Goal: Information Seeking & Learning: Compare options

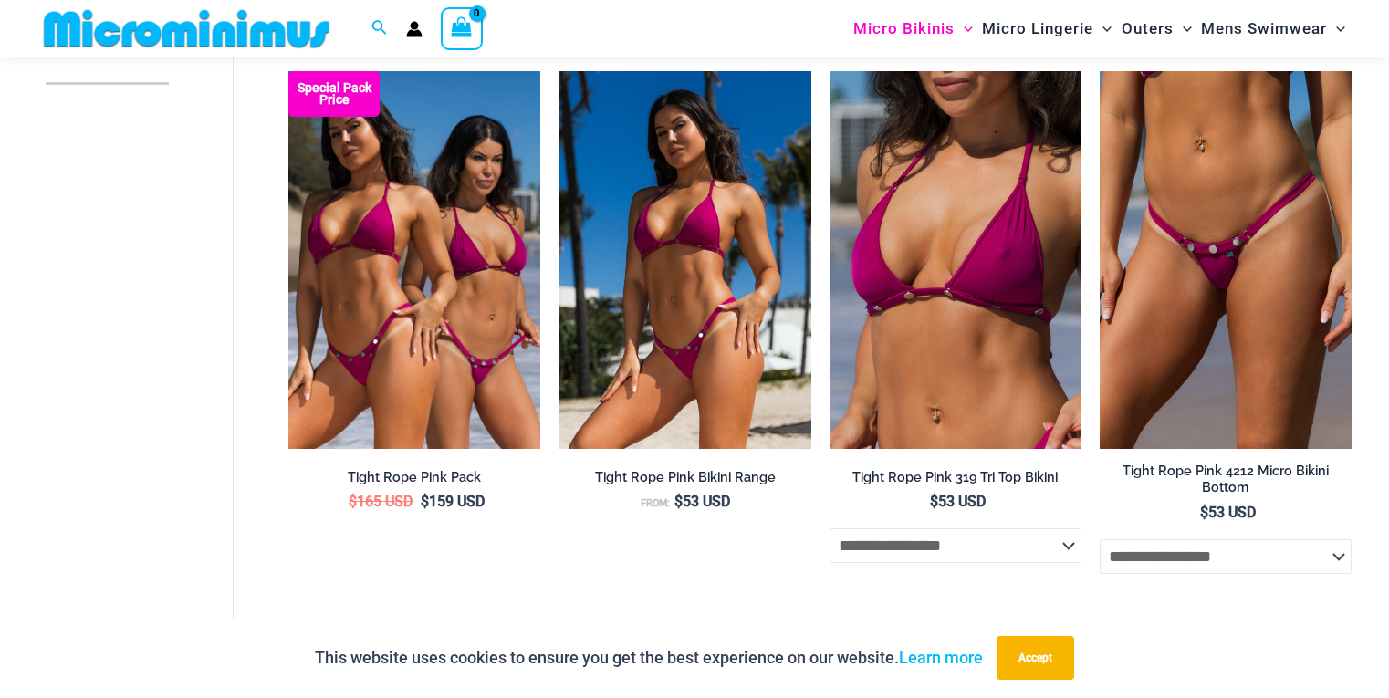
scroll to position [604, 0]
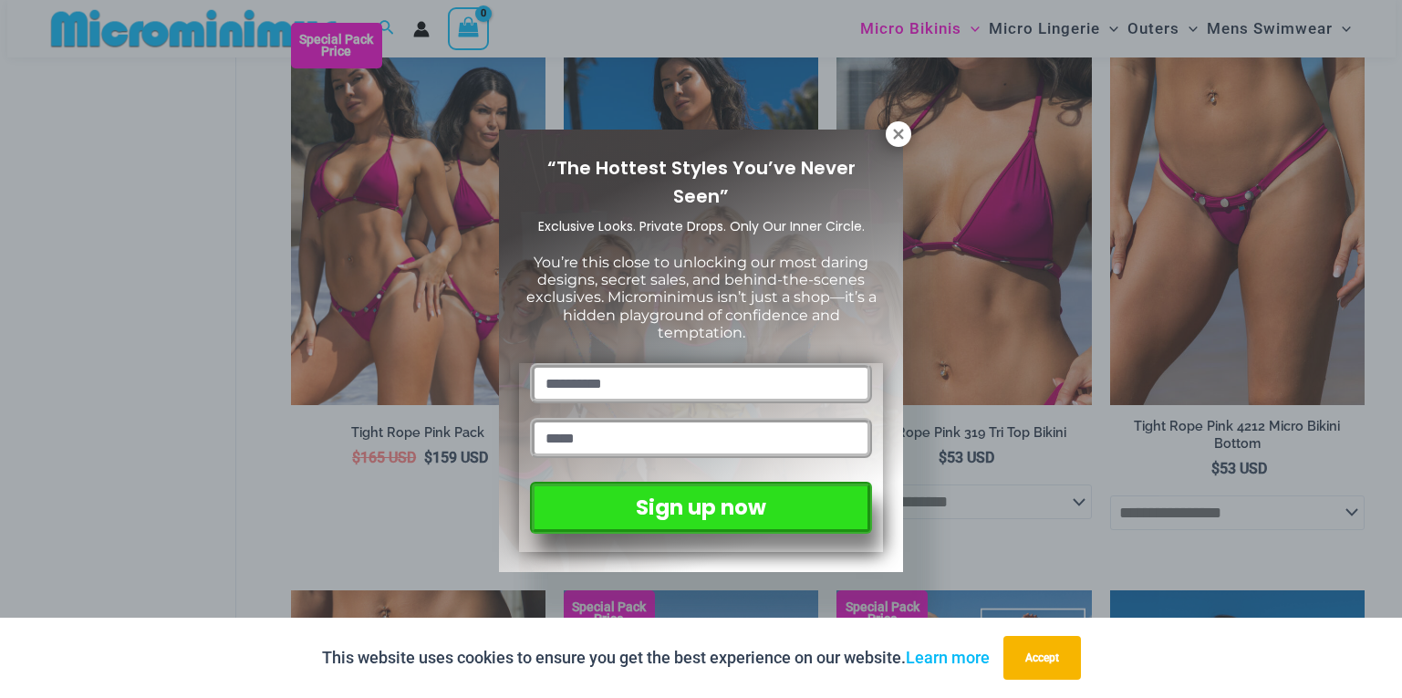
drag, startPoint x: 1395, startPoint y: 68, endPoint x: 1383, endPoint y: 190, distance: 122.8
click at [902, 136] on icon at bounding box center [898, 134] width 16 height 16
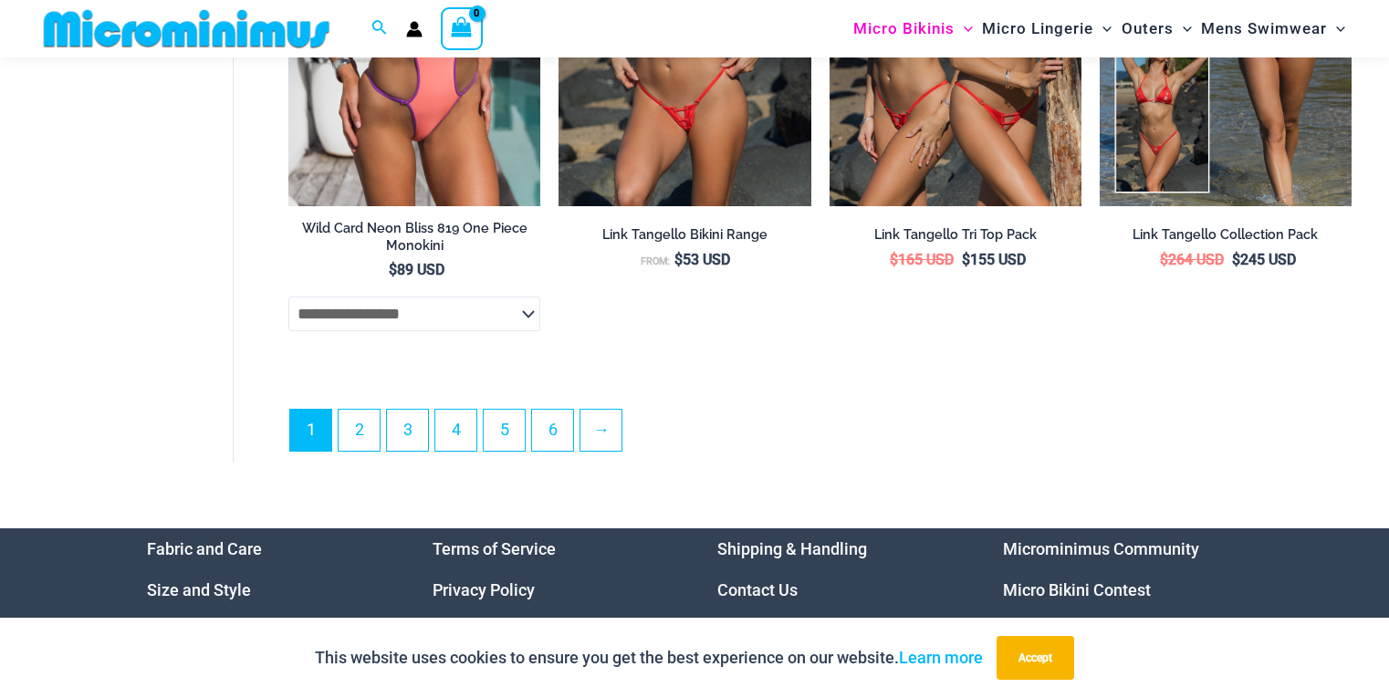
scroll to position [5019, 0]
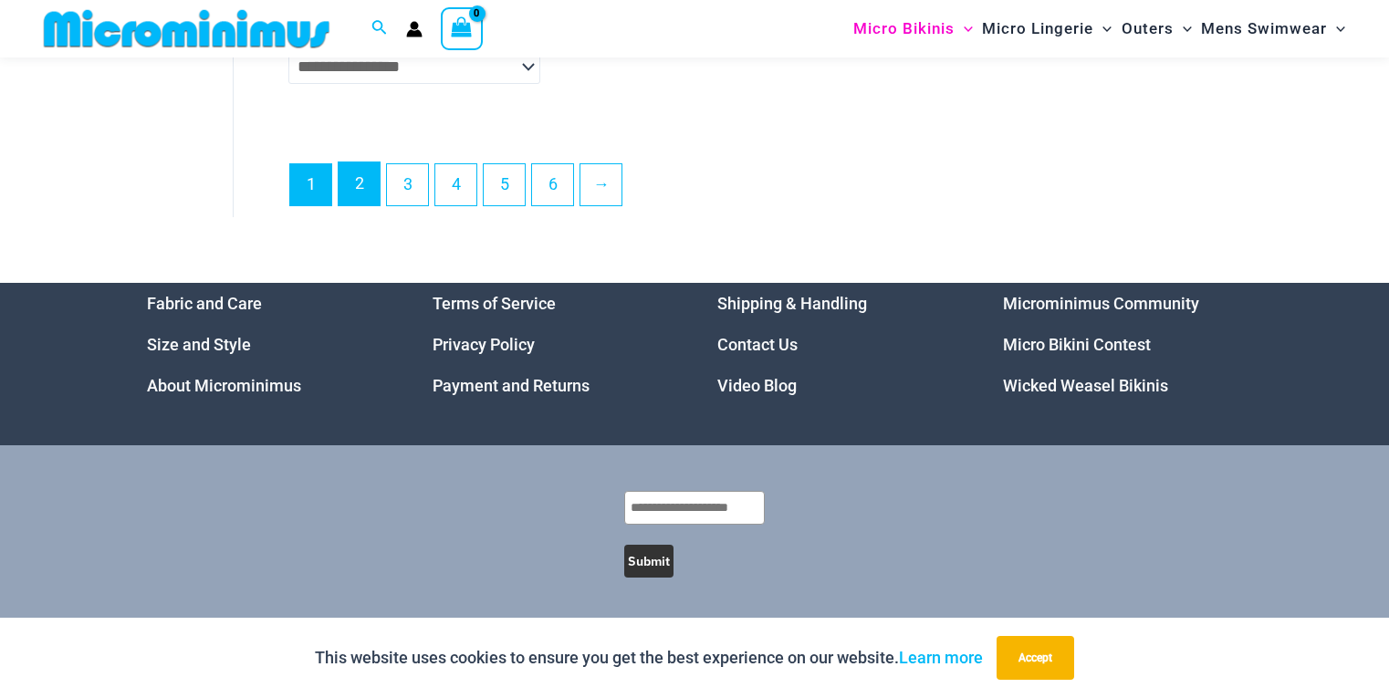
click at [354, 181] on link "2" at bounding box center [358, 183] width 41 height 43
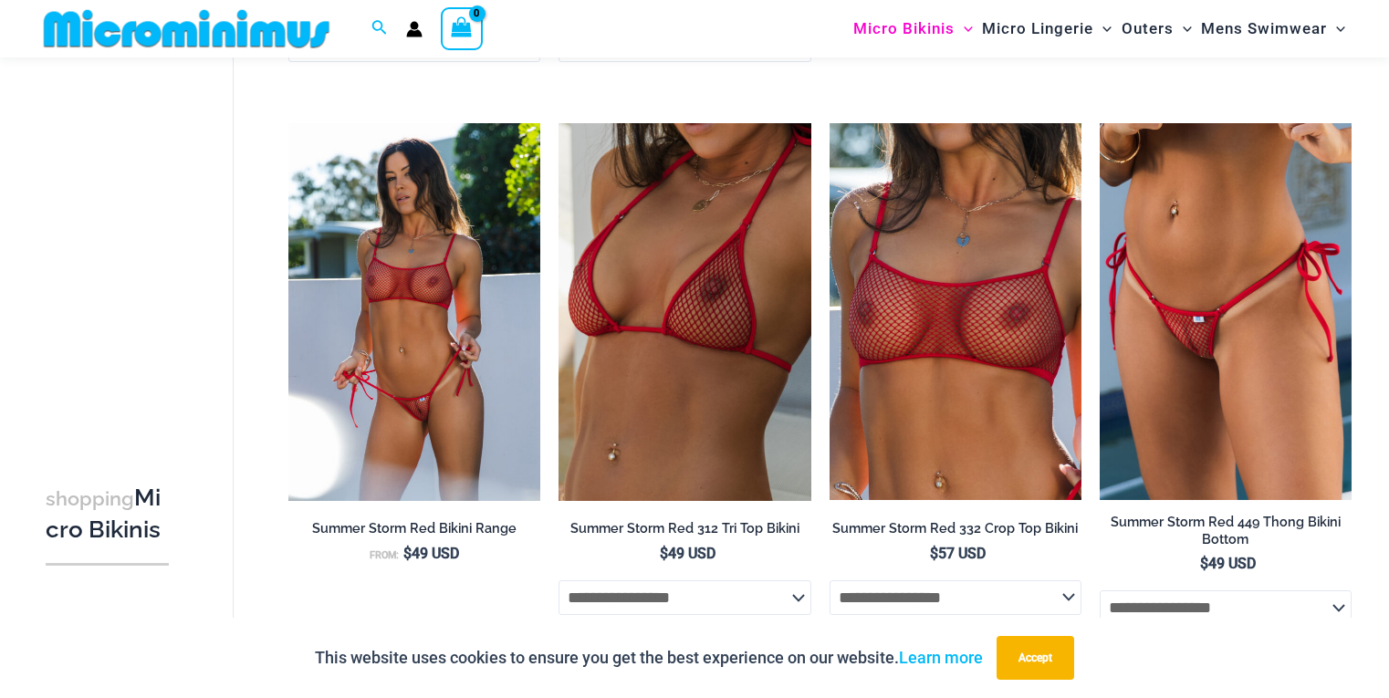
scroll to position [1800, 0]
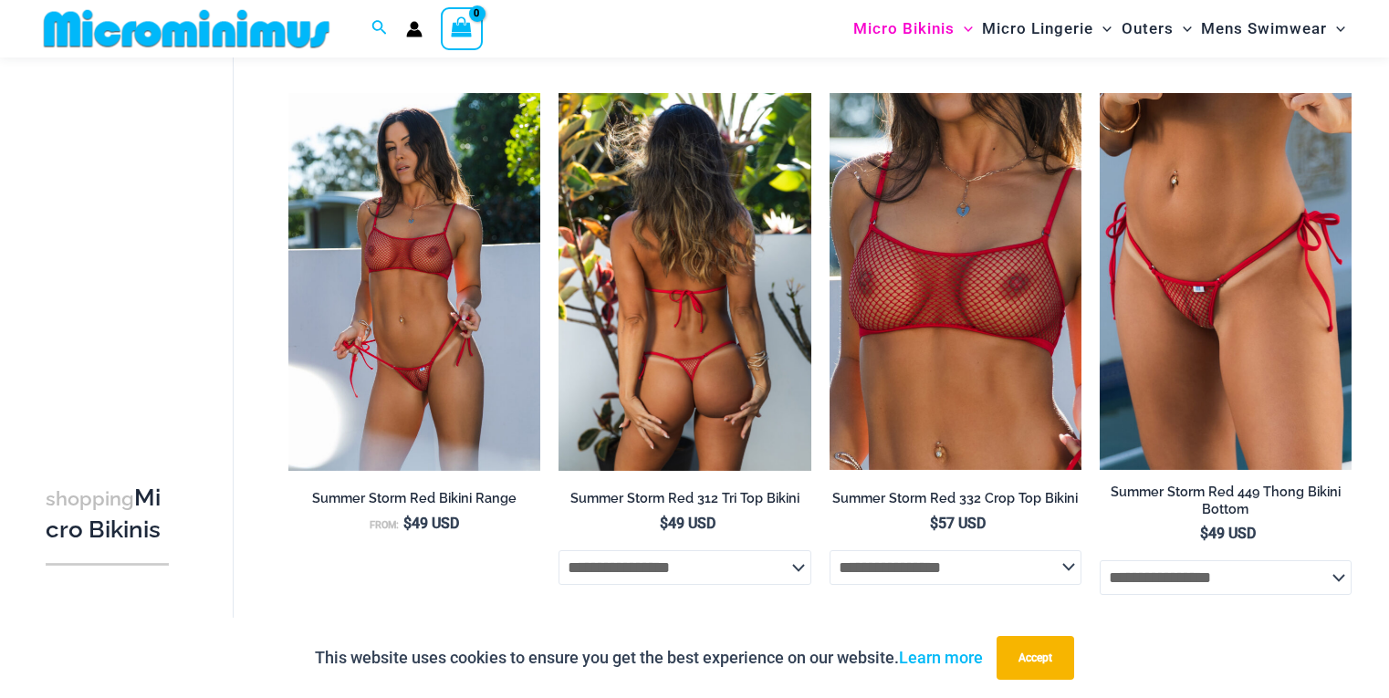
click at [675, 261] on img at bounding box center [684, 282] width 252 height 378
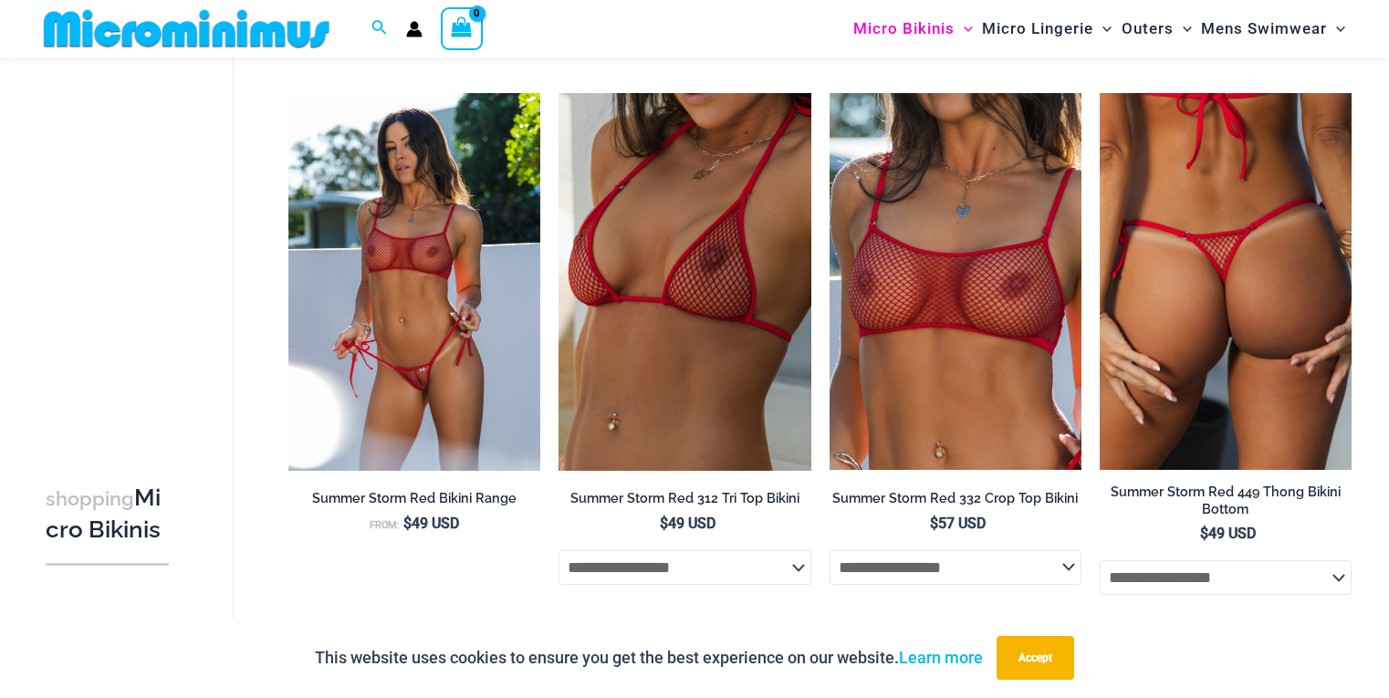
click at [1187, 235] on img at bounding box center [1225, 282] width 252 height 378
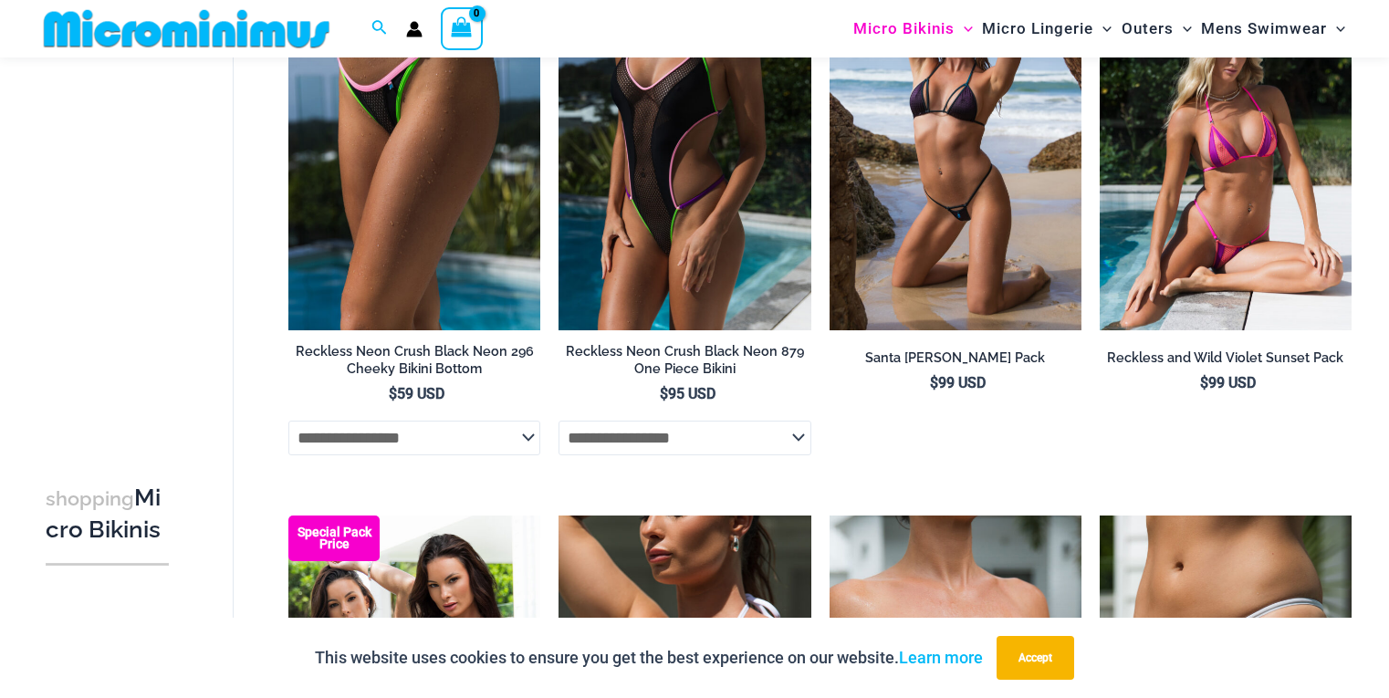
scroll to position [4242, 0]
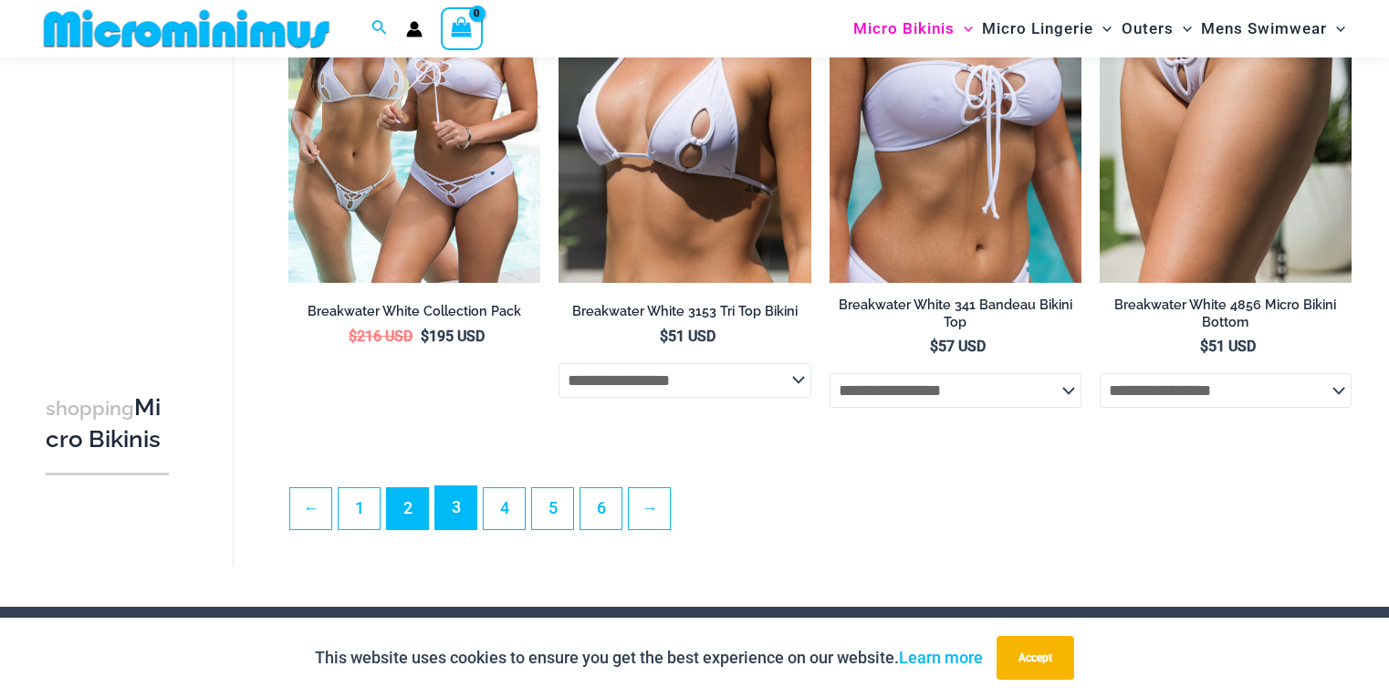
click at [450, 529] on link "3" at bounding box center [455, 507] width 41 height 43
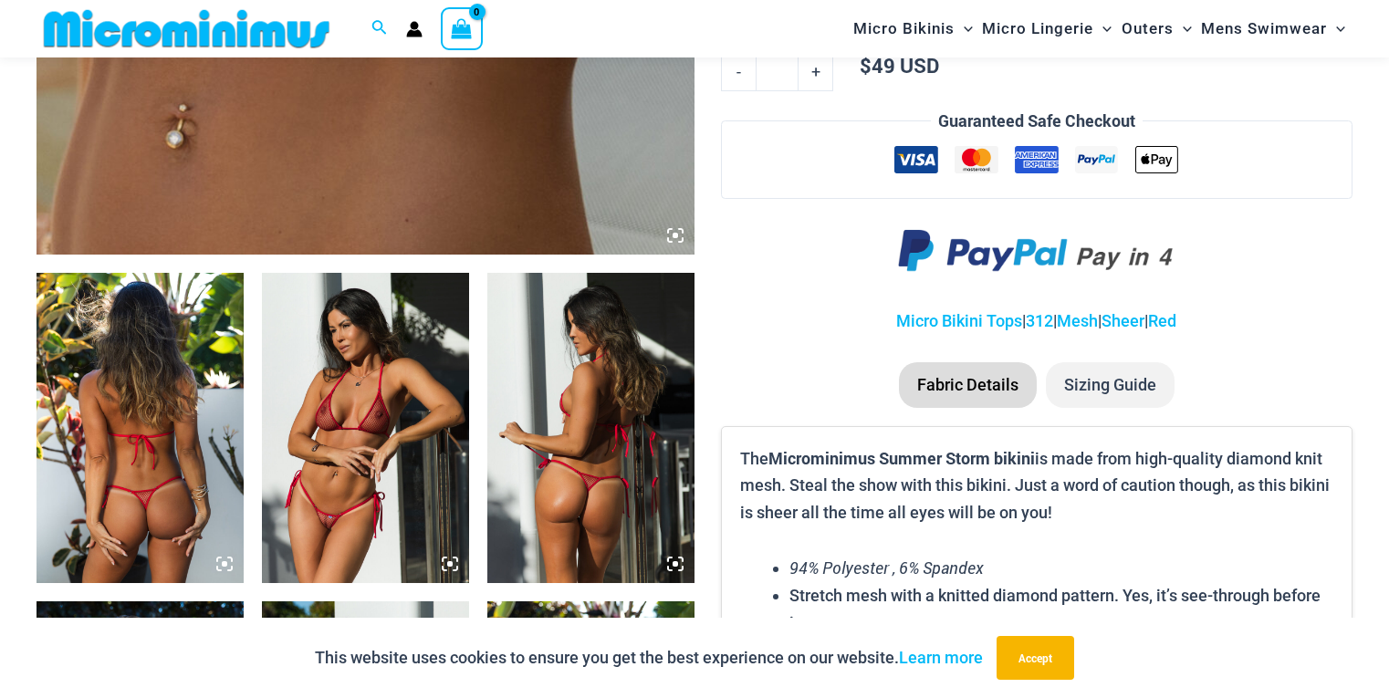
scroll to position [945, 0]
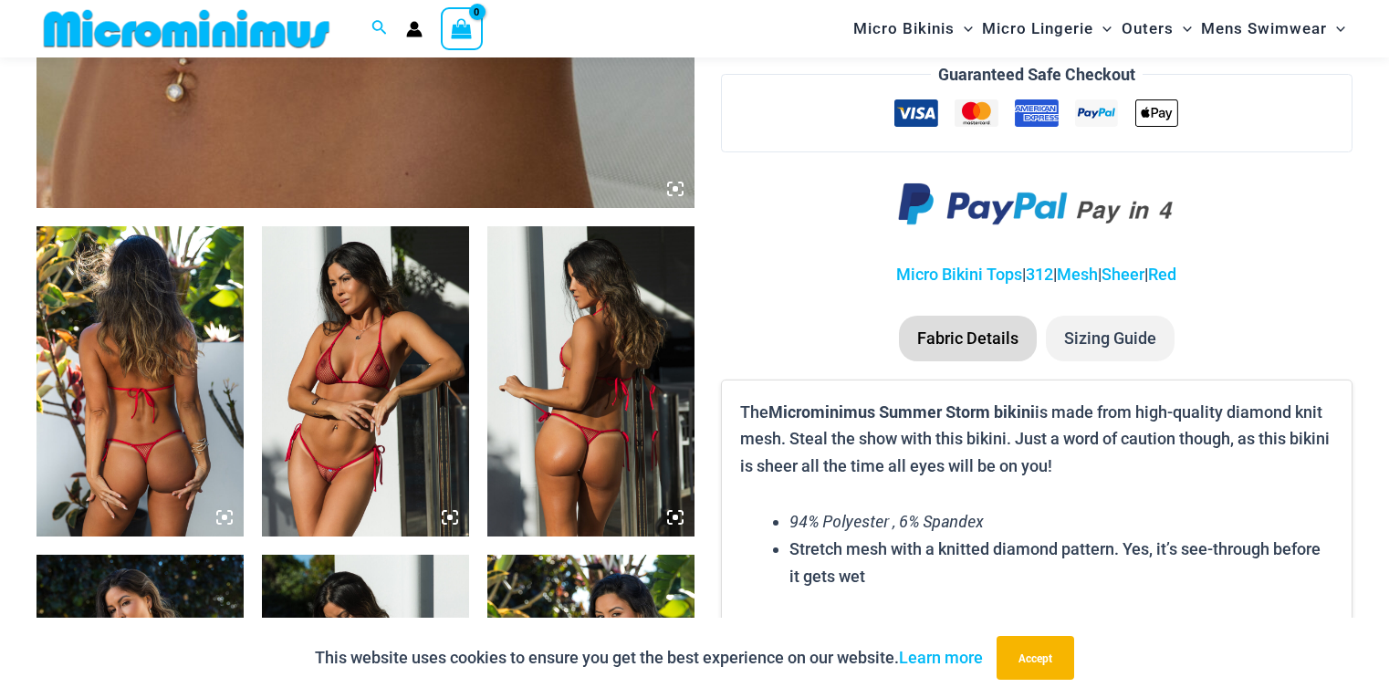
click at [129, 418] on img at bounding box center [139, 381] width 207 height 310
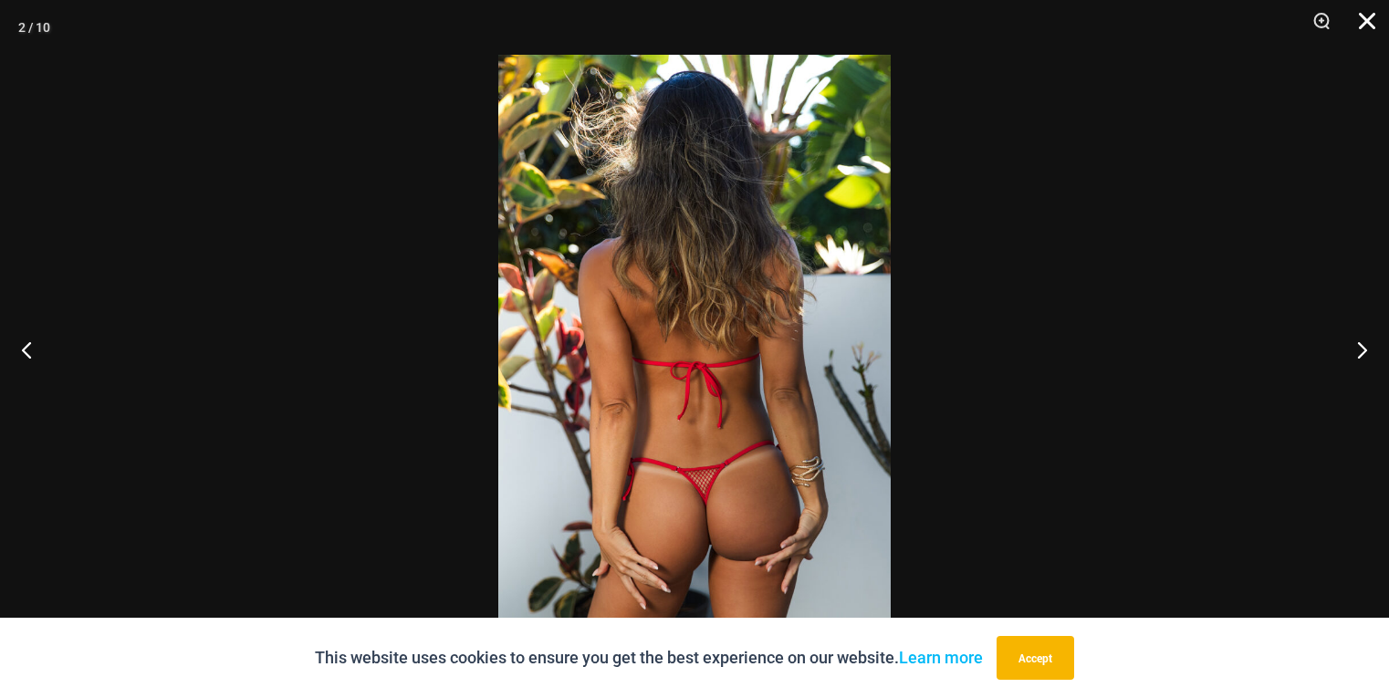
click at [1359, 16] on button "Close" at bounding box center [1361, 27] width 46 height 55
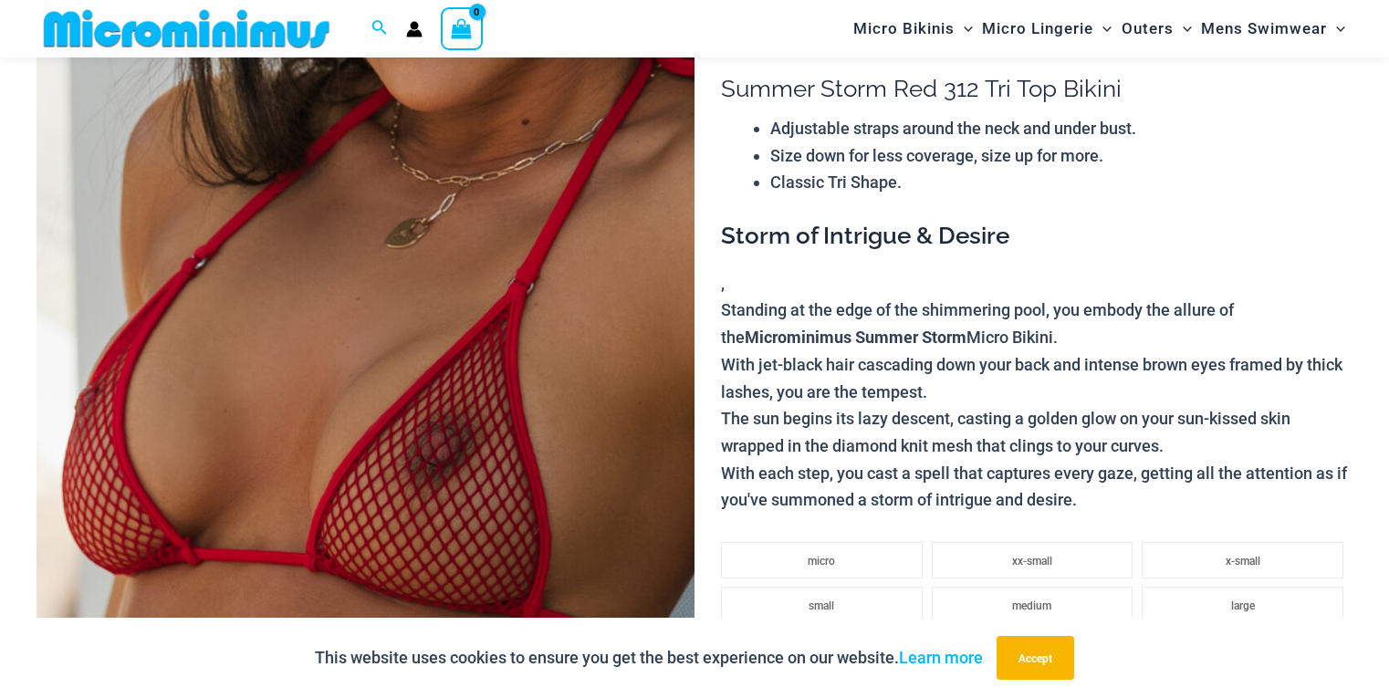
scroll to position [0, 0]
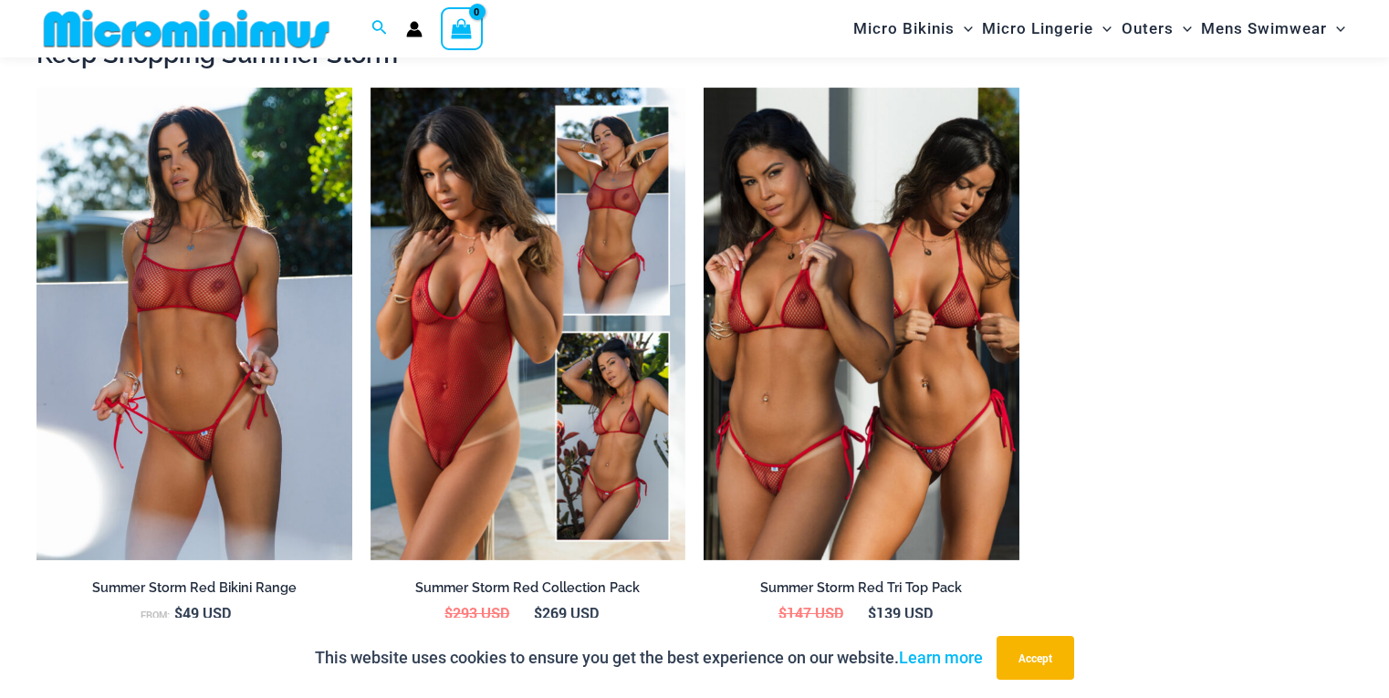
scroll to position [1828, 0]
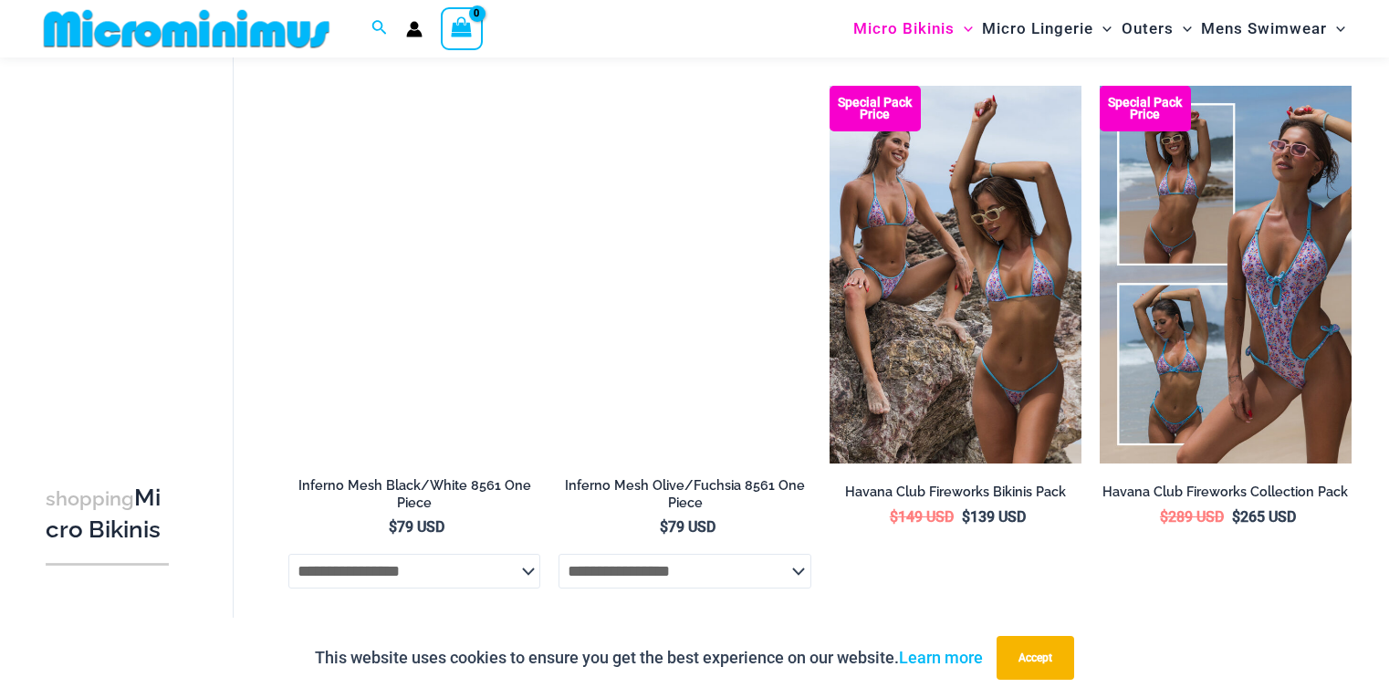
scroll to position [2956, 0]
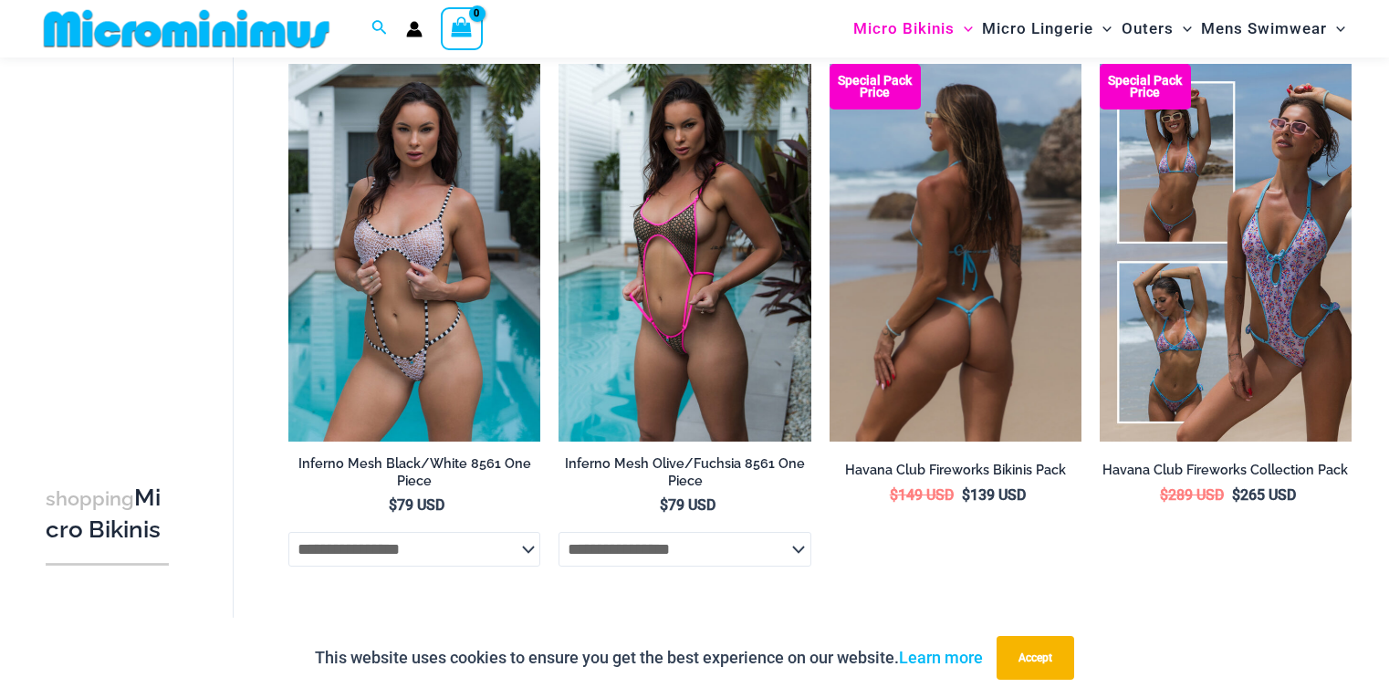
drag, startPoint x: 963, startPoint y: 294, endPoint x: 953, endPoint y: 291, distance: 11.3
click at [963, 294] on img at bounding box center [955, 253] width 252 height 378
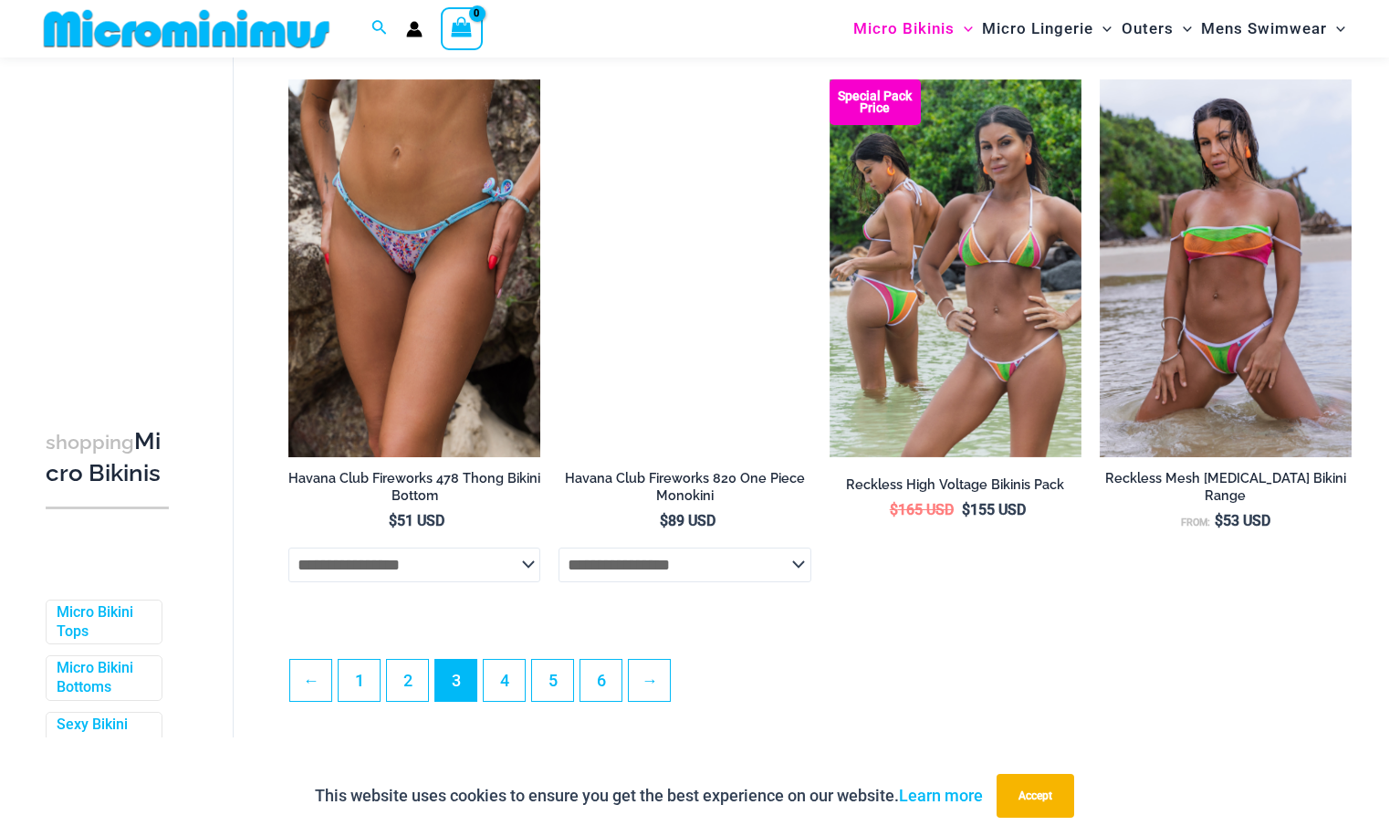
scroll to position [4111, 0]
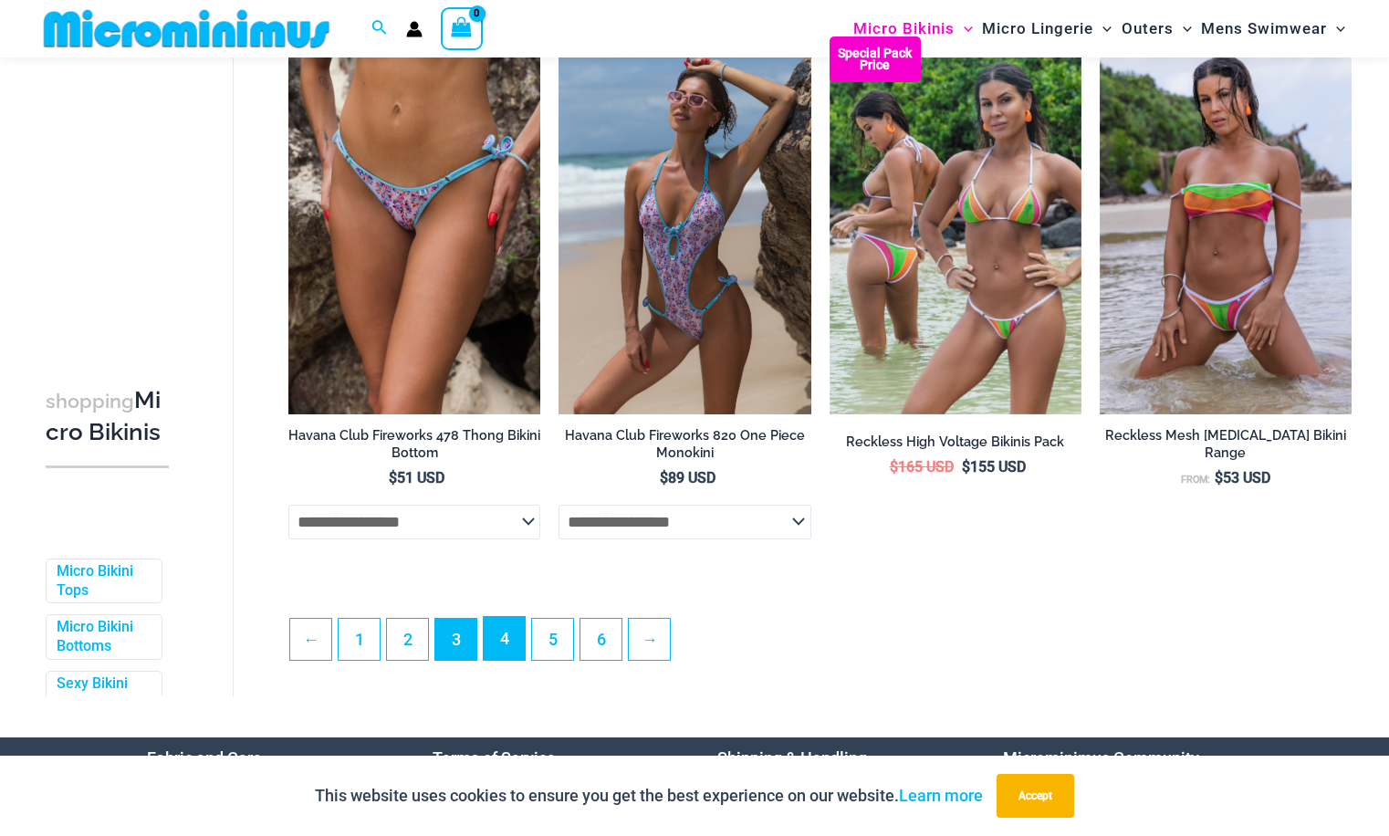
click at [515, 660] on link "4" at bounding box center [504, 638] width 41 height 43
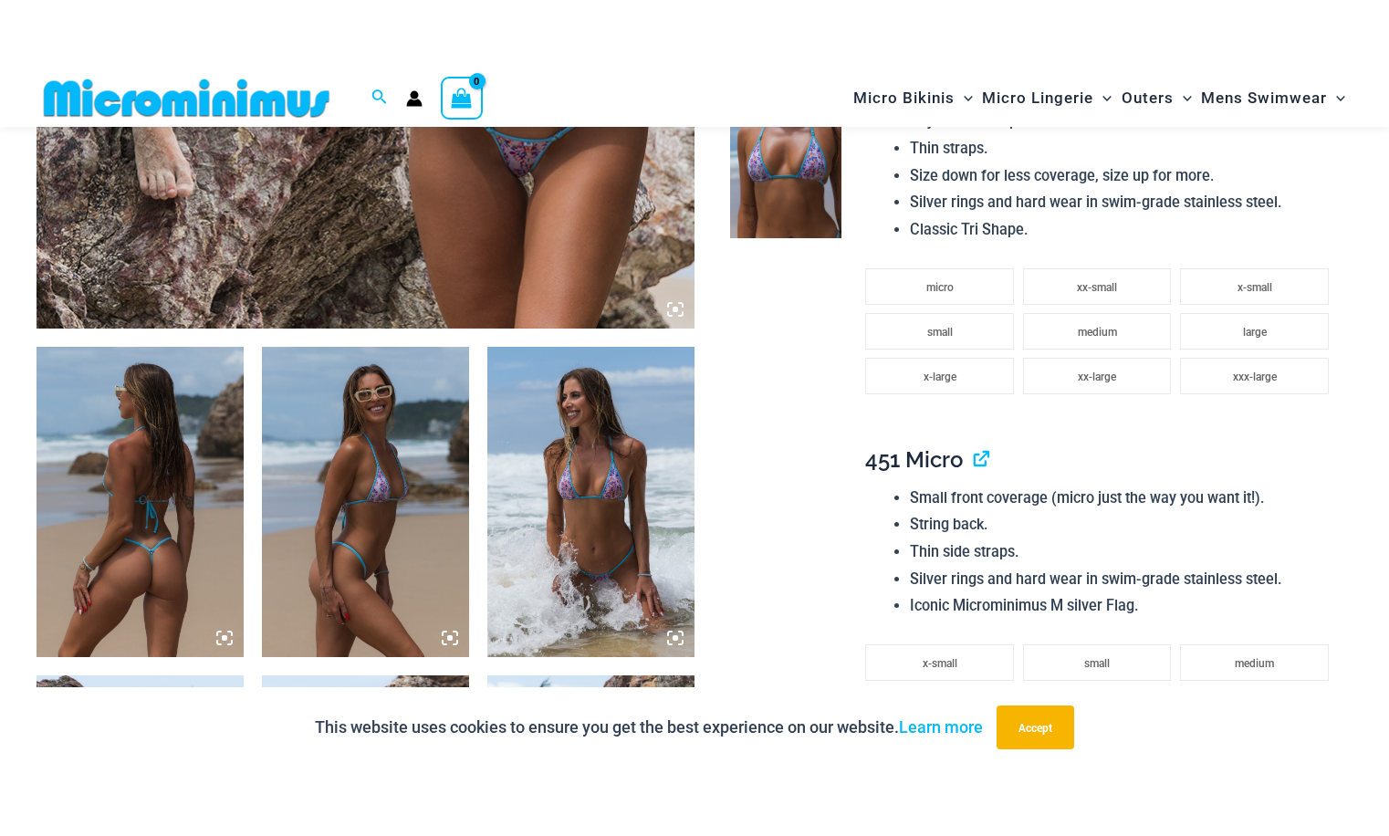
scroll to position [997, 0]
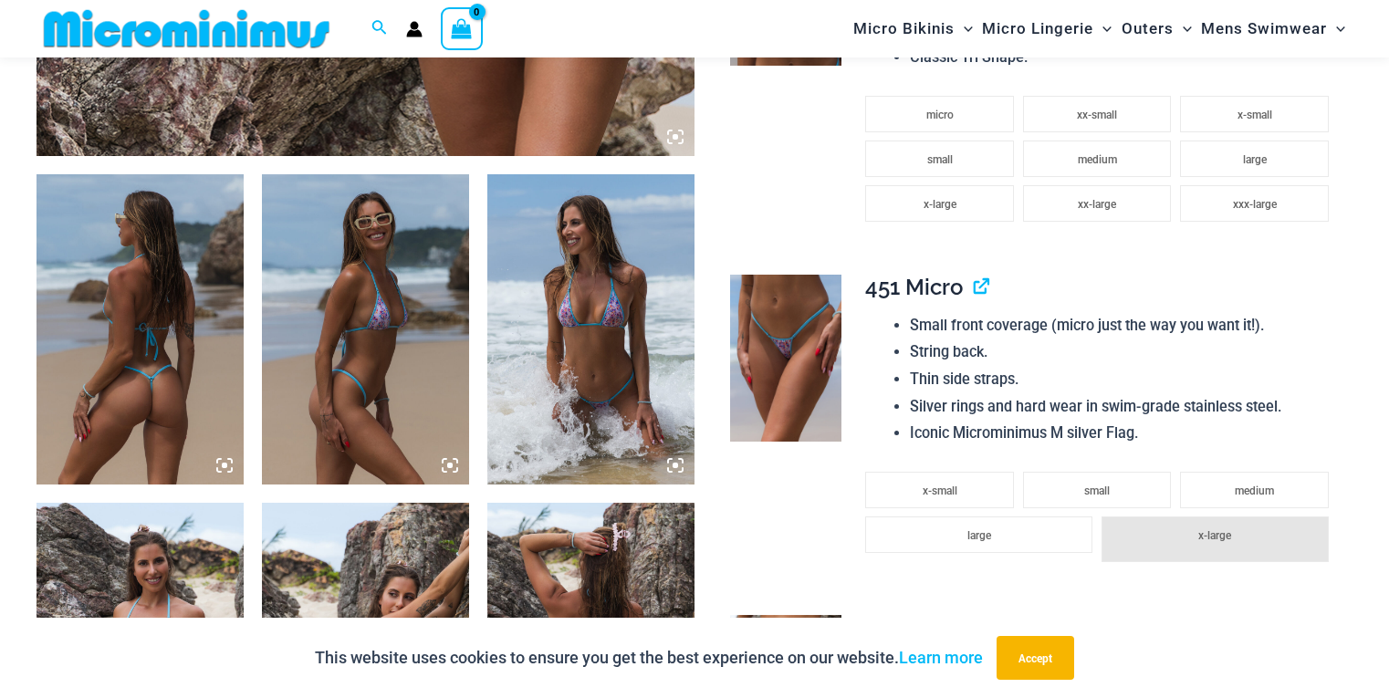
click at [162, 260] on img at bounding box center [139, 329] width 207 height 310
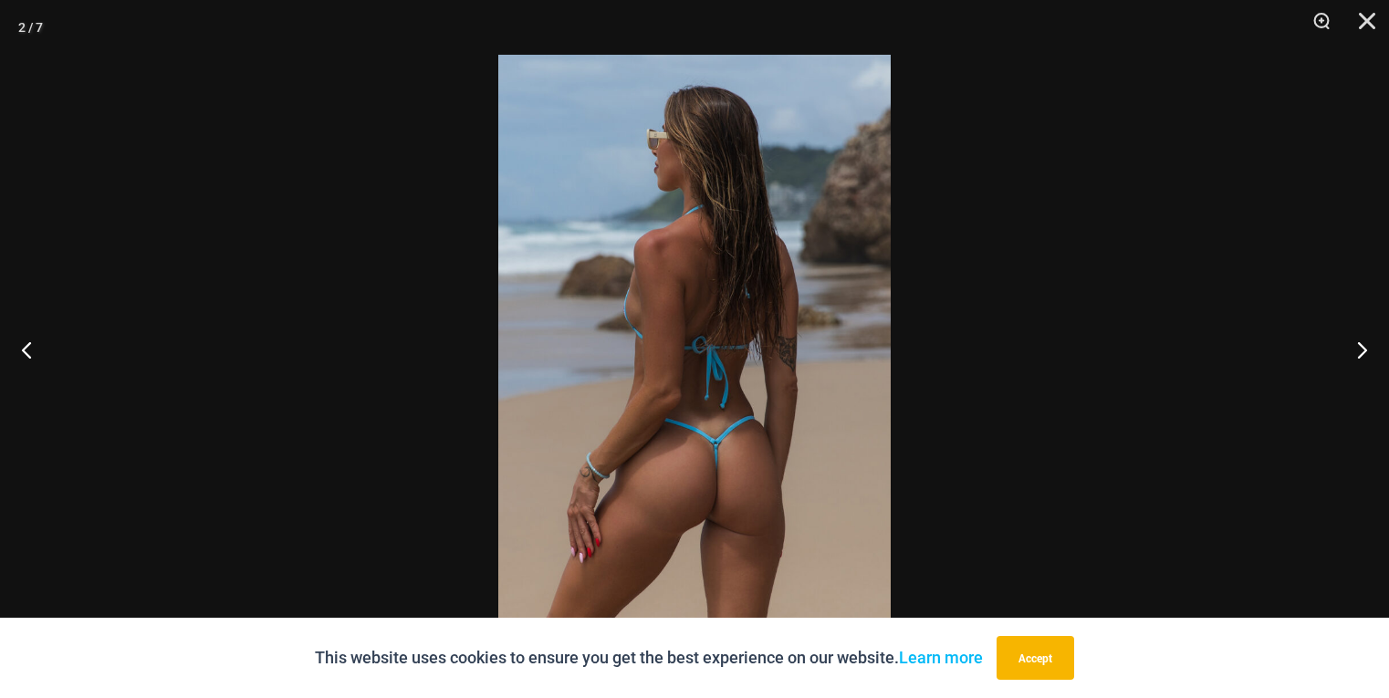
click at [768, 287] on img at bounding box center [694, 349] width 392 height 588
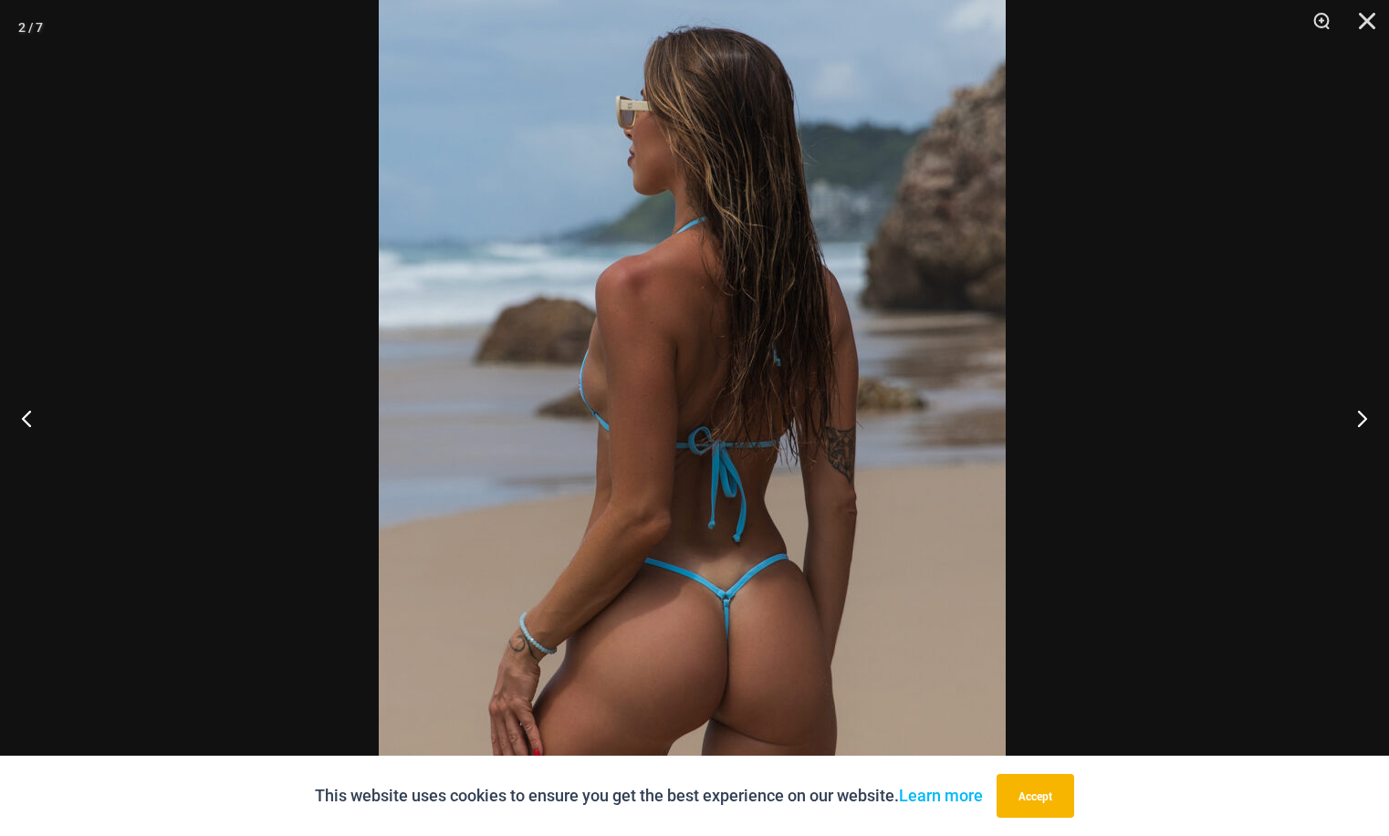
click at [809, 381] on img at bounding box center [692, 447] width 627 height 940
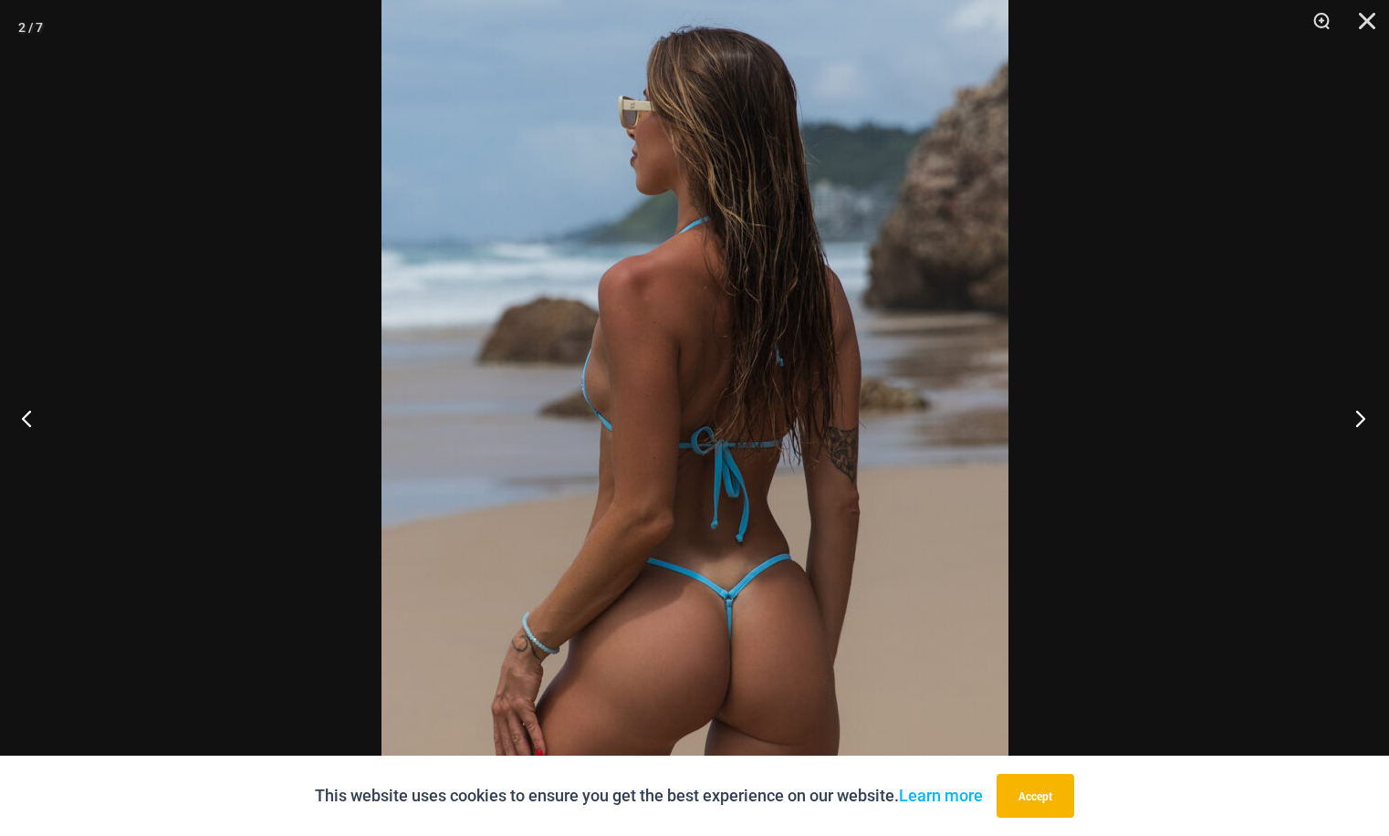
click at [1358, 417] on button "Next" at bounding box center [1354, 417] width 68 height 91
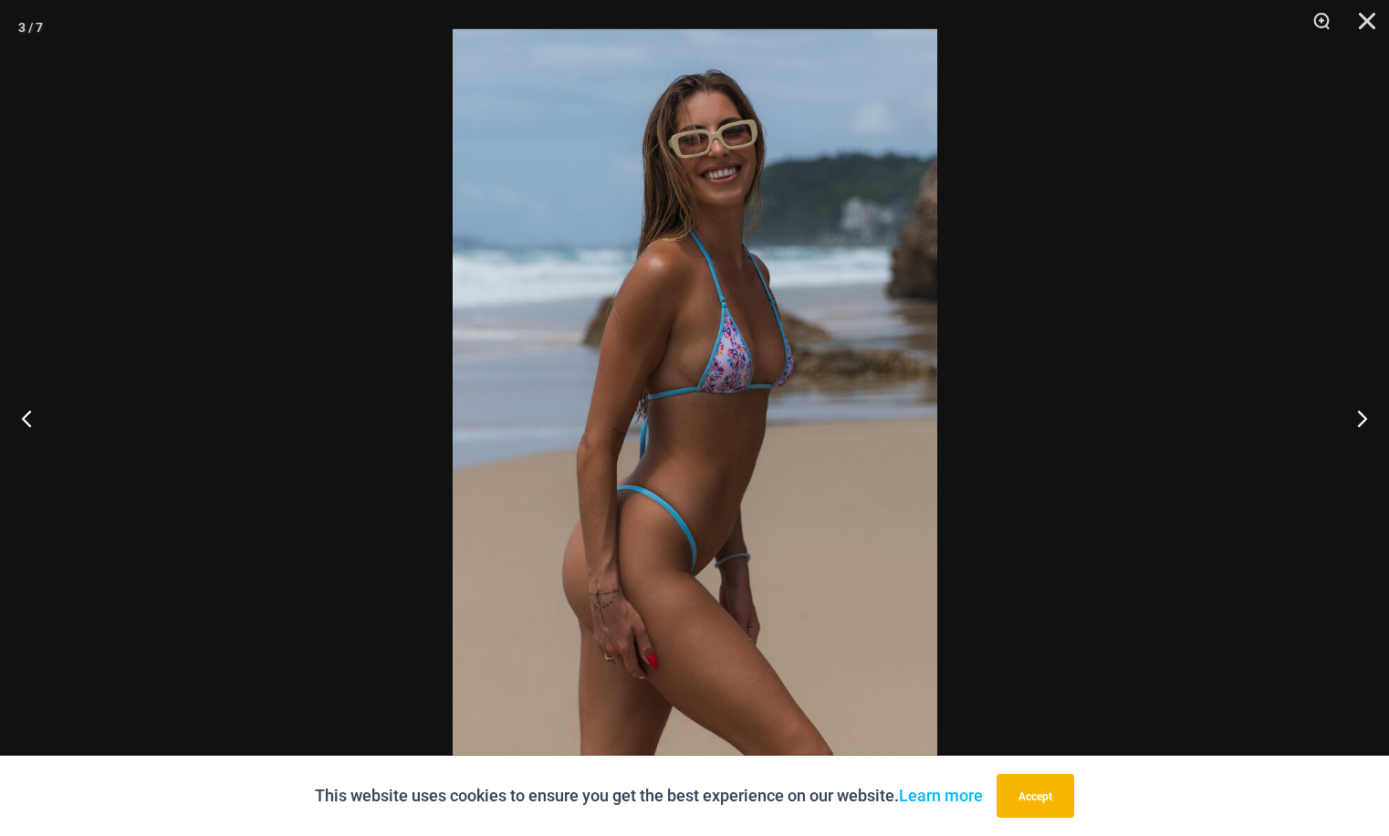
click at [807, 388] on img at bounding box center [695, 392] width 484 height 726
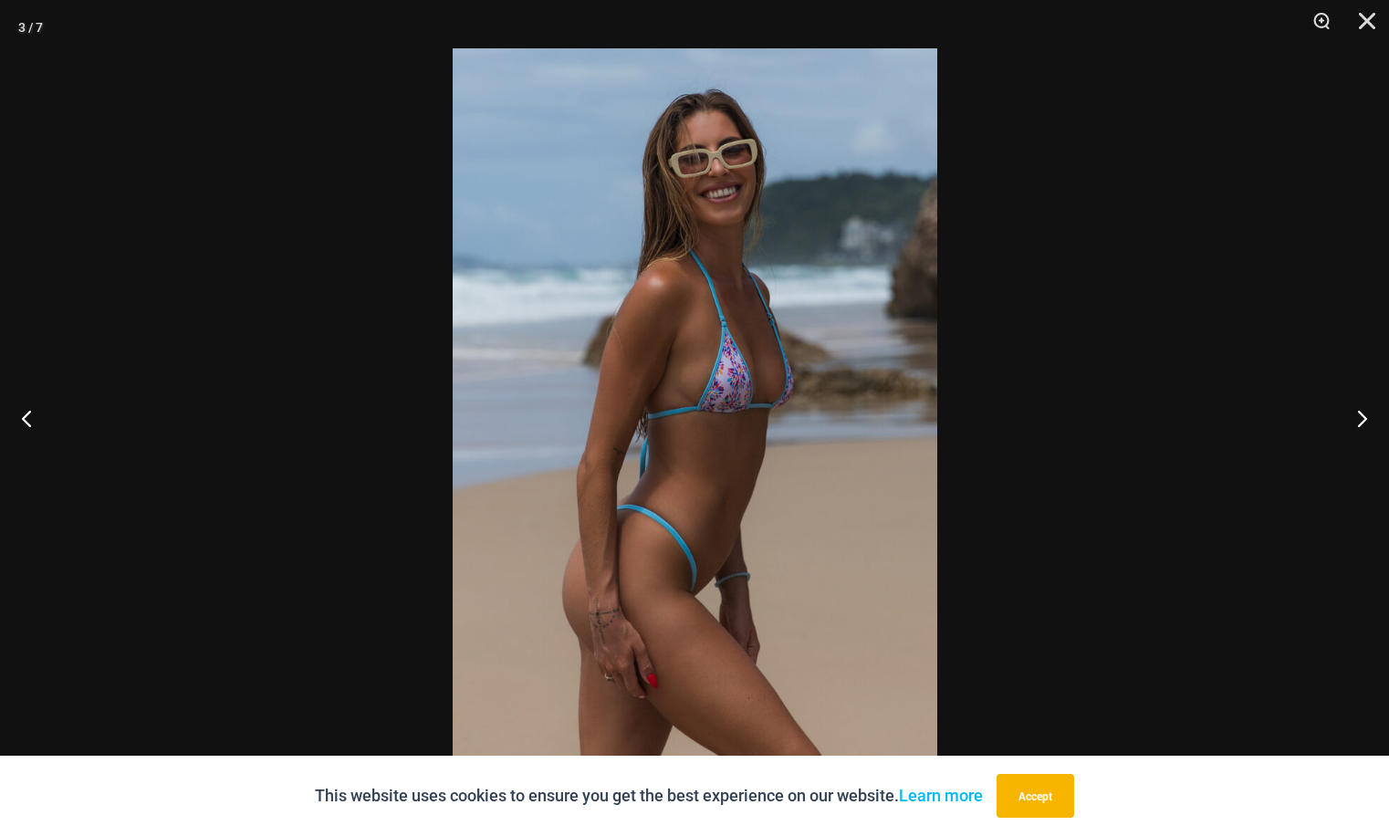
click at [805, 380] on img at bounding box center [695, 411] width 484 height 726
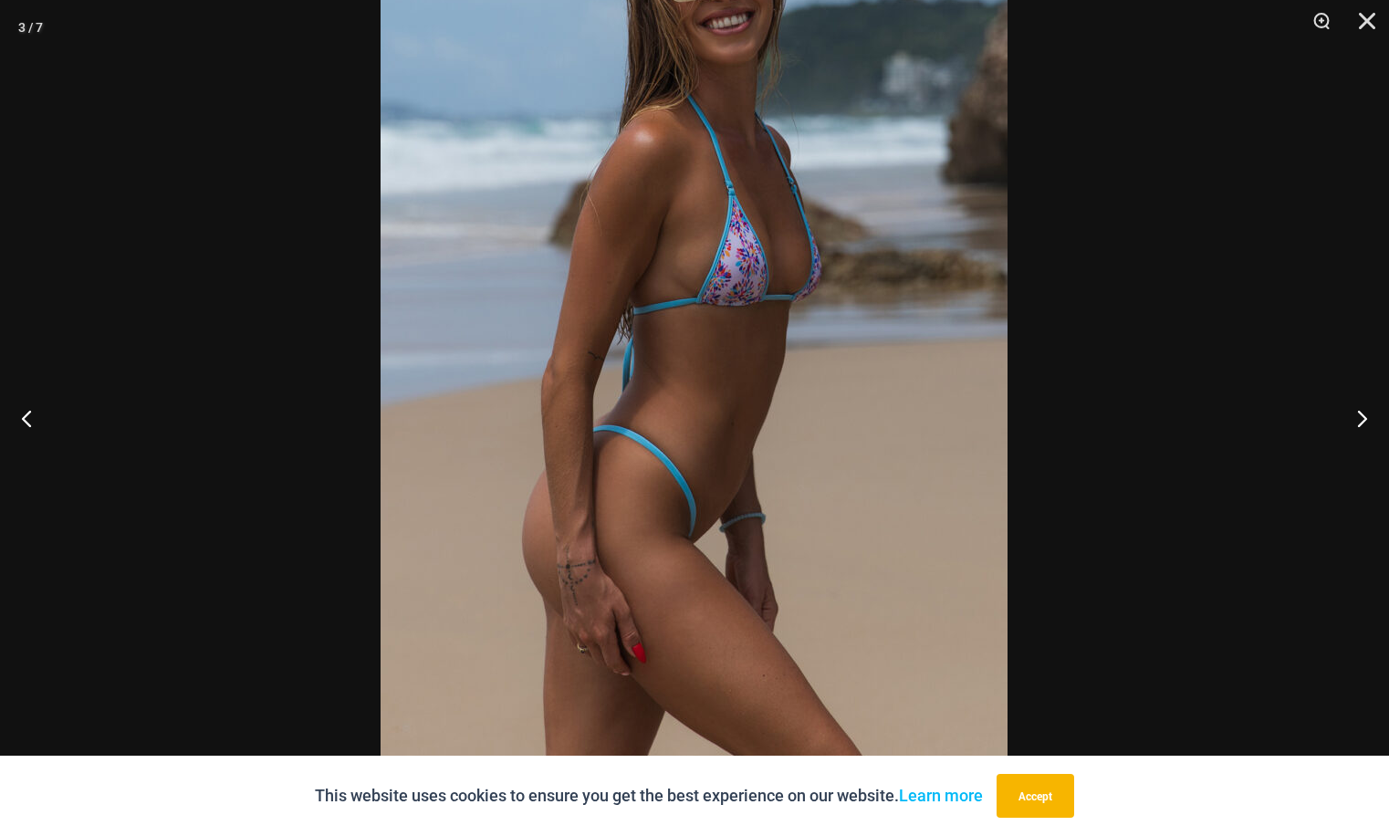
click at [853, 324] on img at bounding box center [693, 305] width 627 height 940
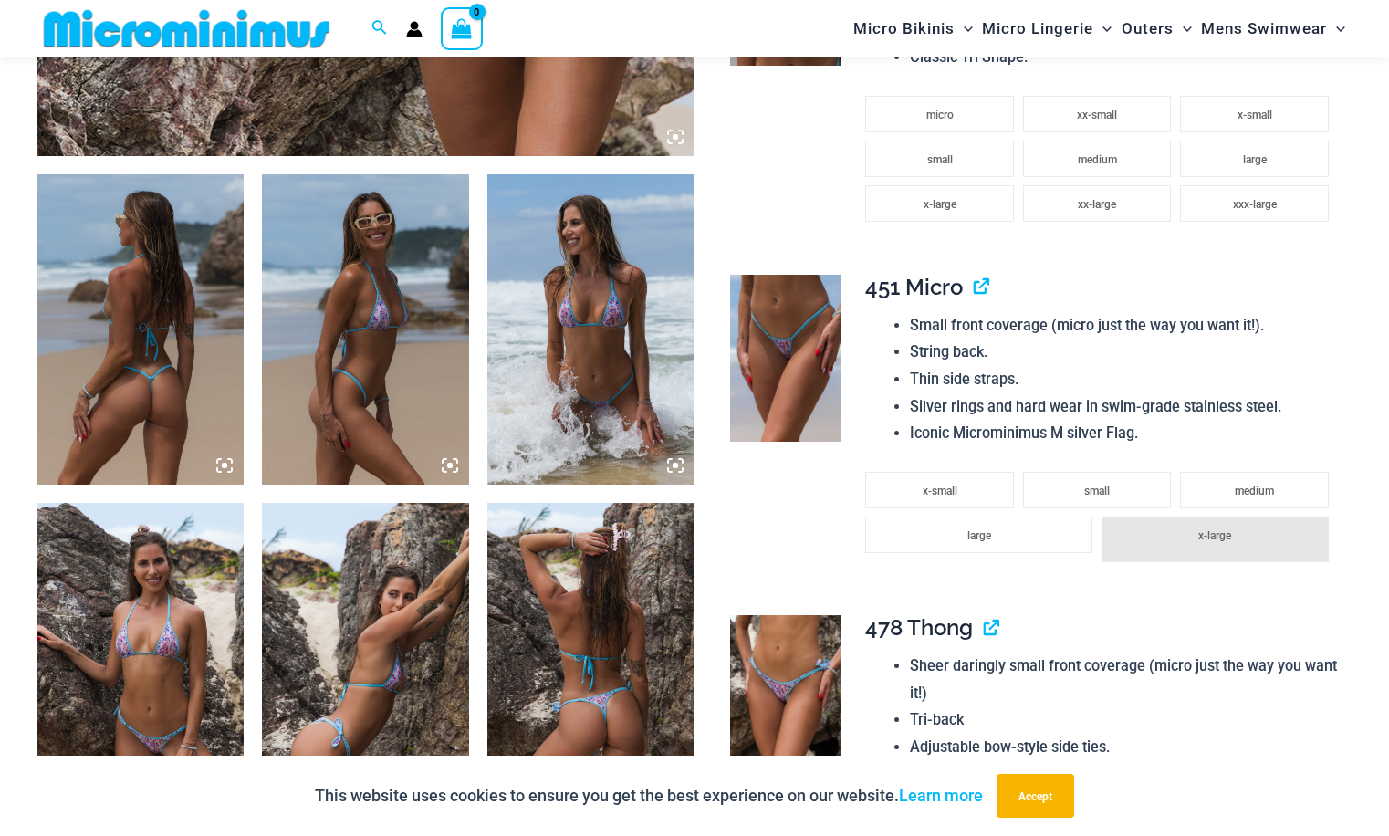
click at [601, 383] on img at bounding box center [590, 329] width 207 height 310
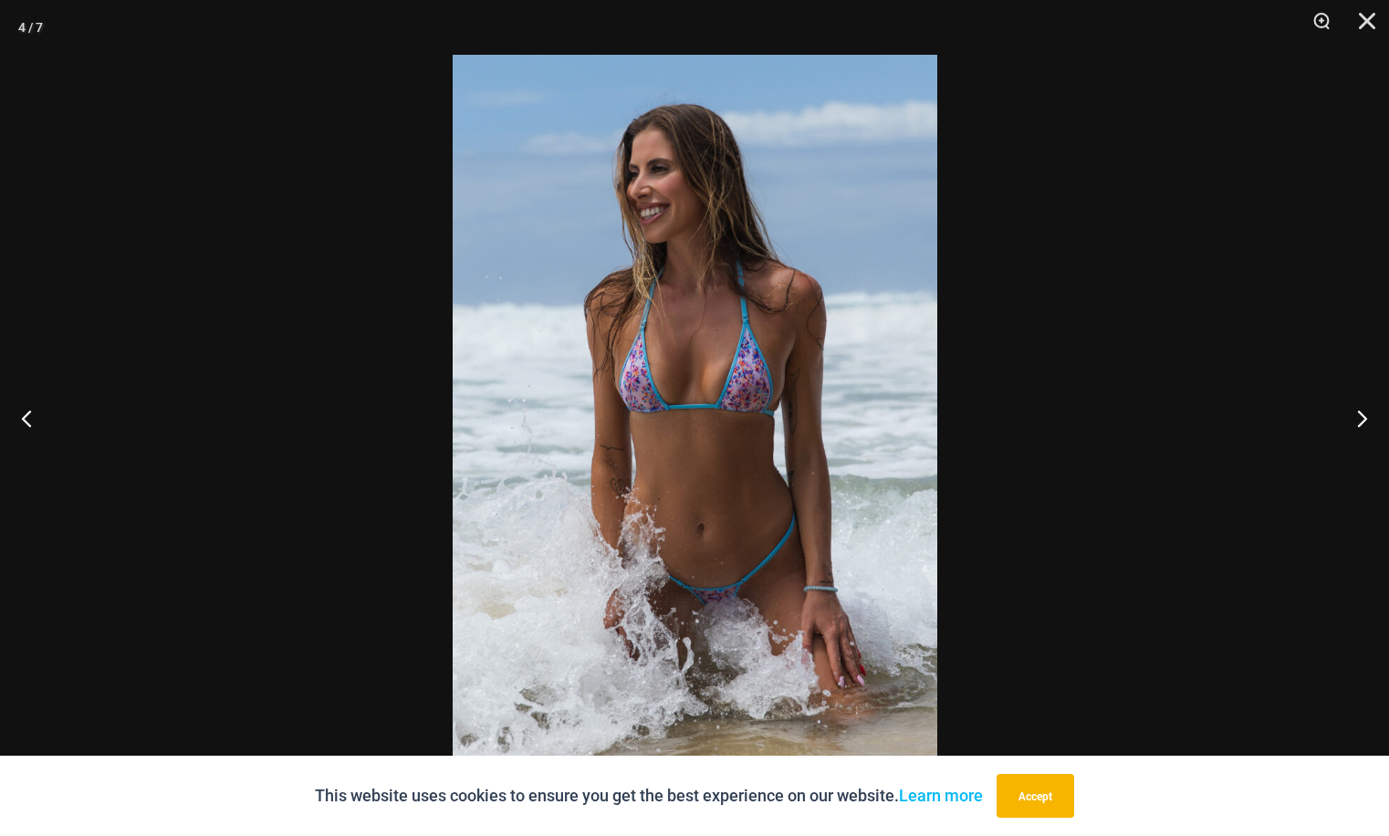
click at [741, 319] on img at bounding box center [695, 418] width 484 height 726
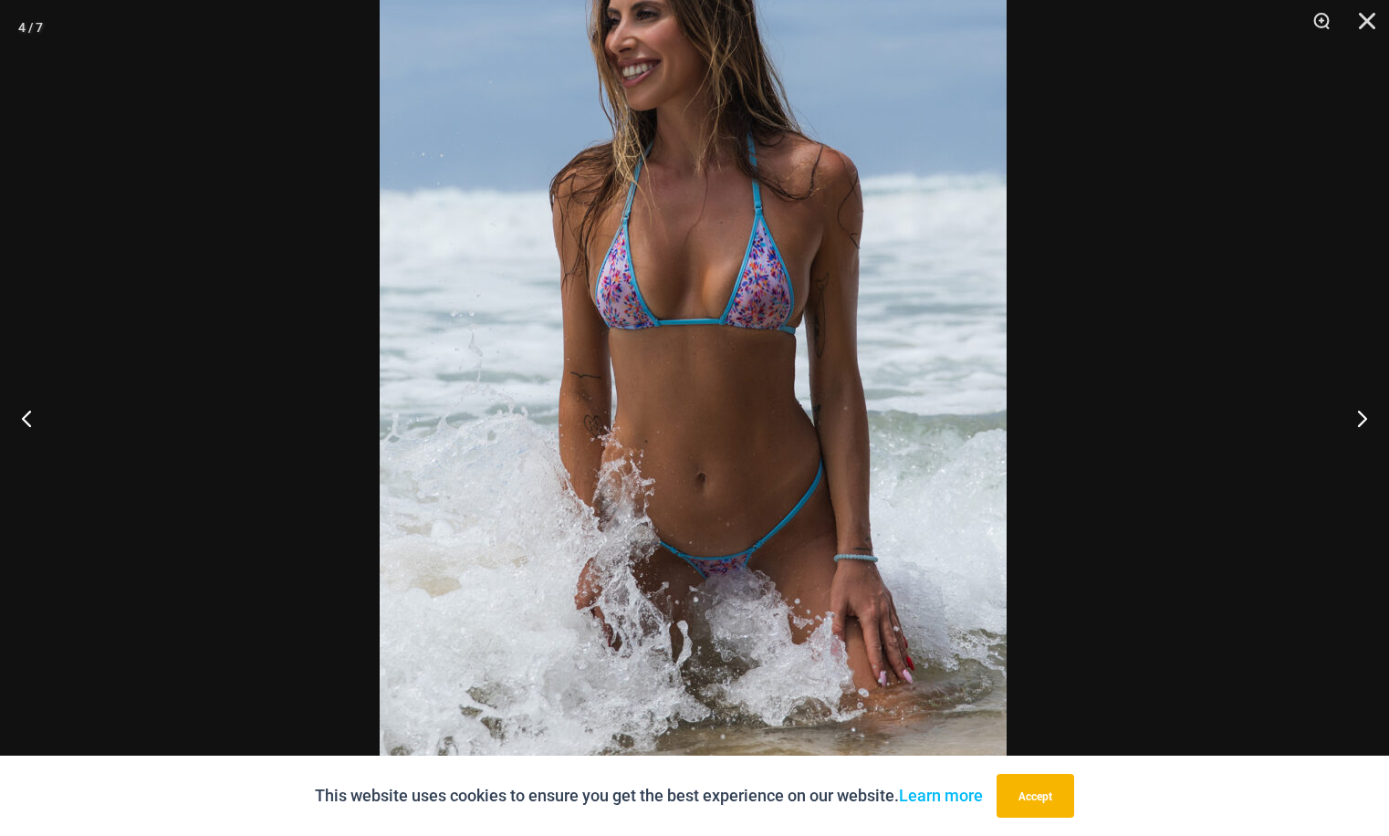
click at [856, 258] on img at bounding box center [693, 337] width 627 height 940
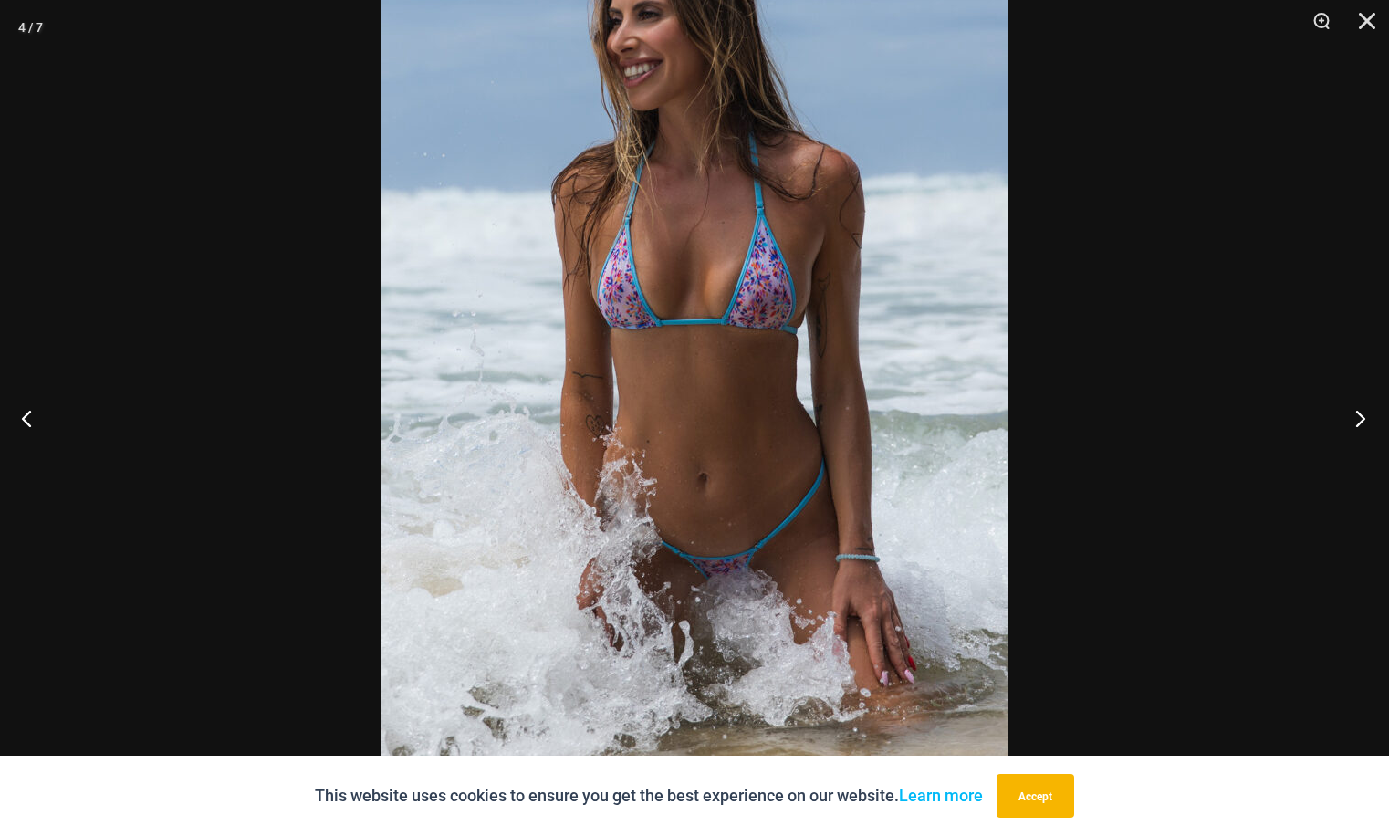
click at [1358, 414] on button "Next" at bounding box center [1354, 417] width 68 height 91
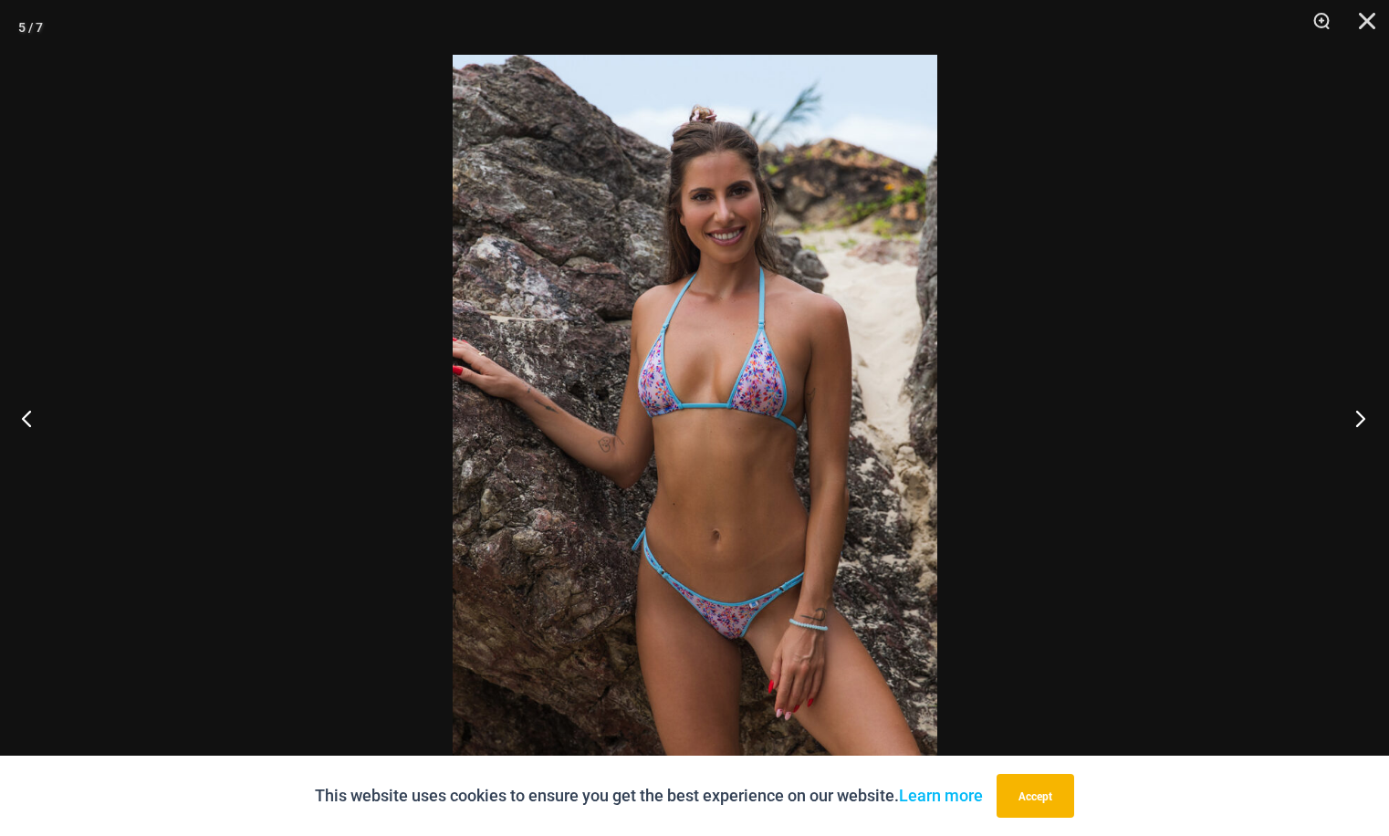
click at [1358, 414] on button "Next" at bounding box center [1354, 417] width 68 height 91
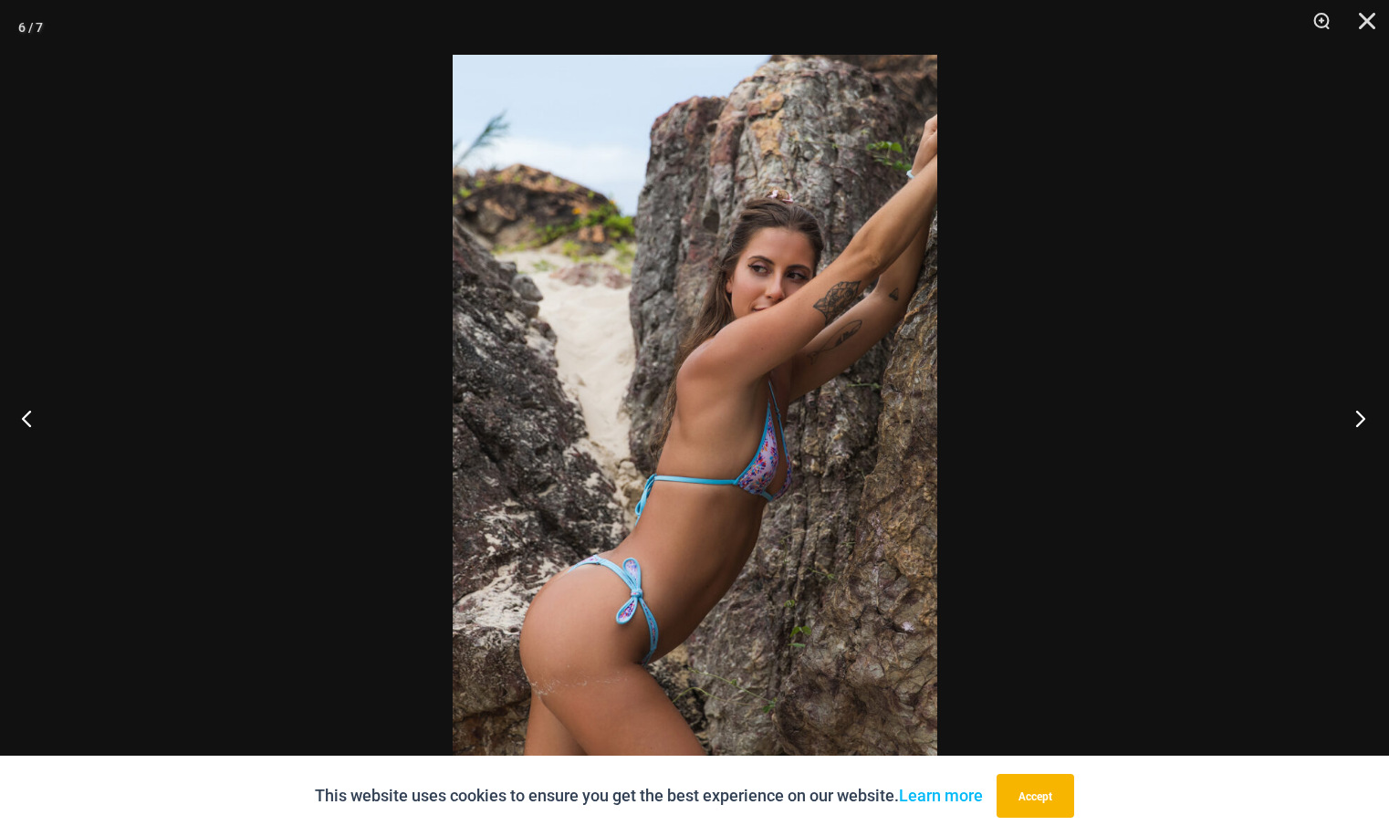
click at [1358, 414] on button "Next" at bounding box center [1354, 417] width 68 height 91
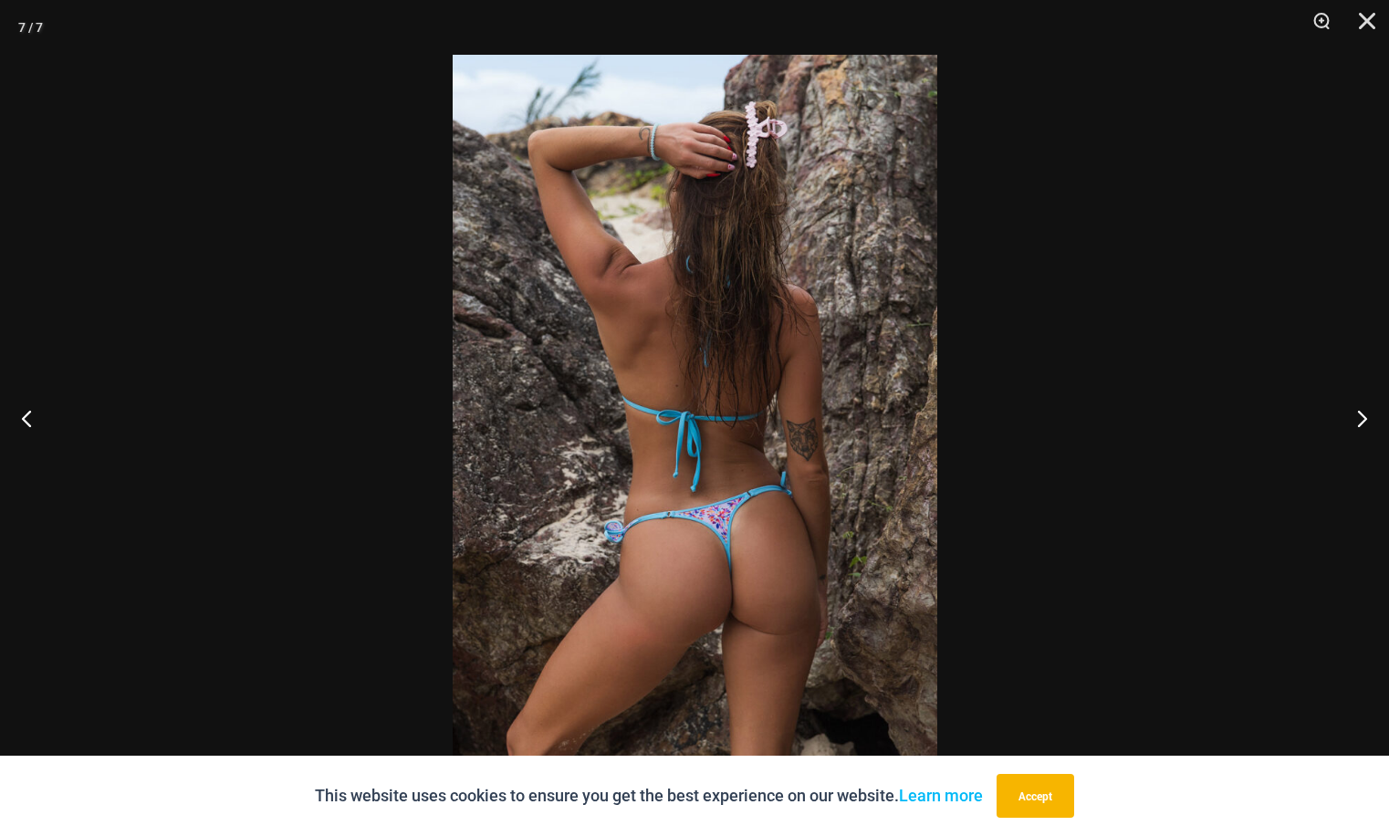
click at [861, 408] on img at bounding box center [695, 418] width 484 height 726
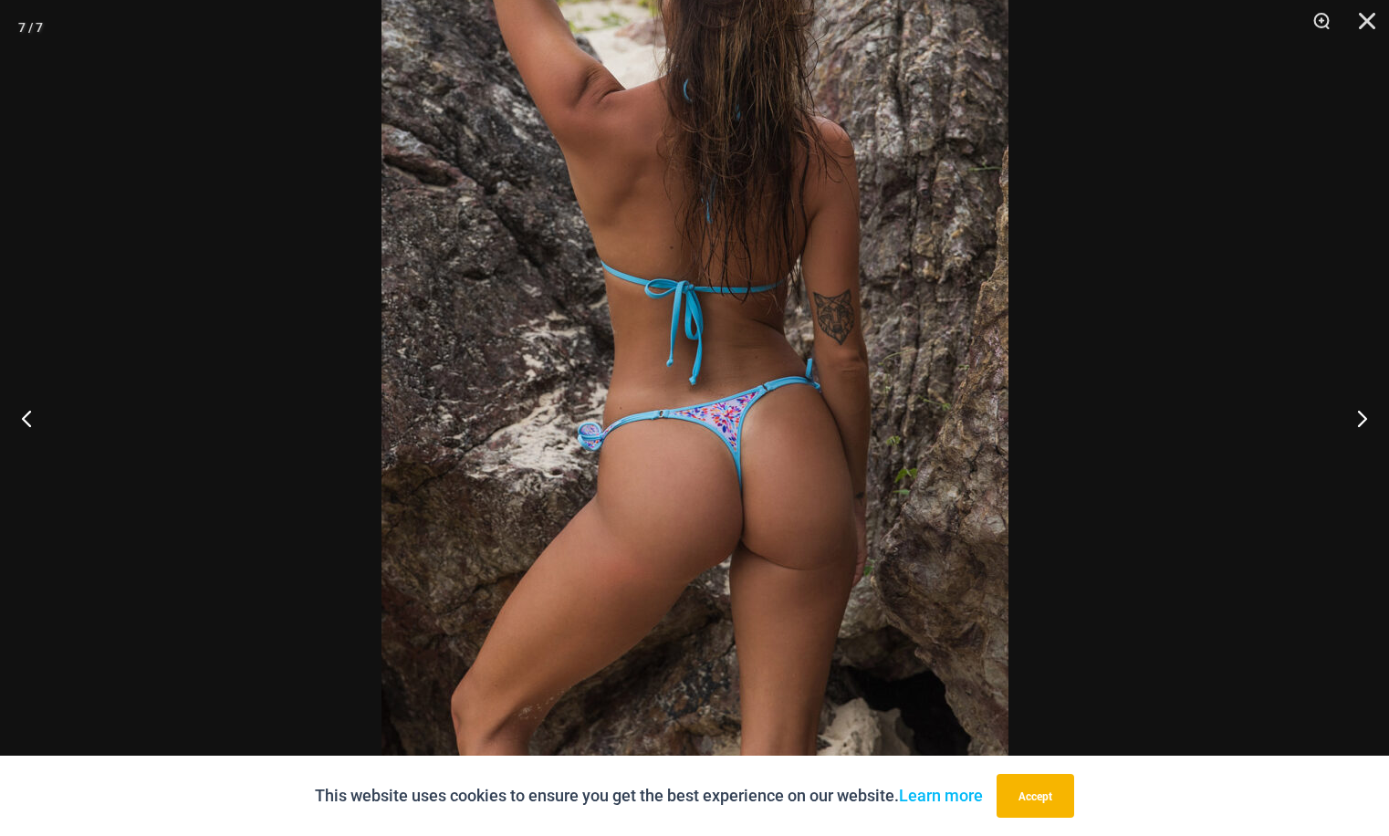
click at [893, 326] on img at bounding box center [694, 289] width 627 height 940
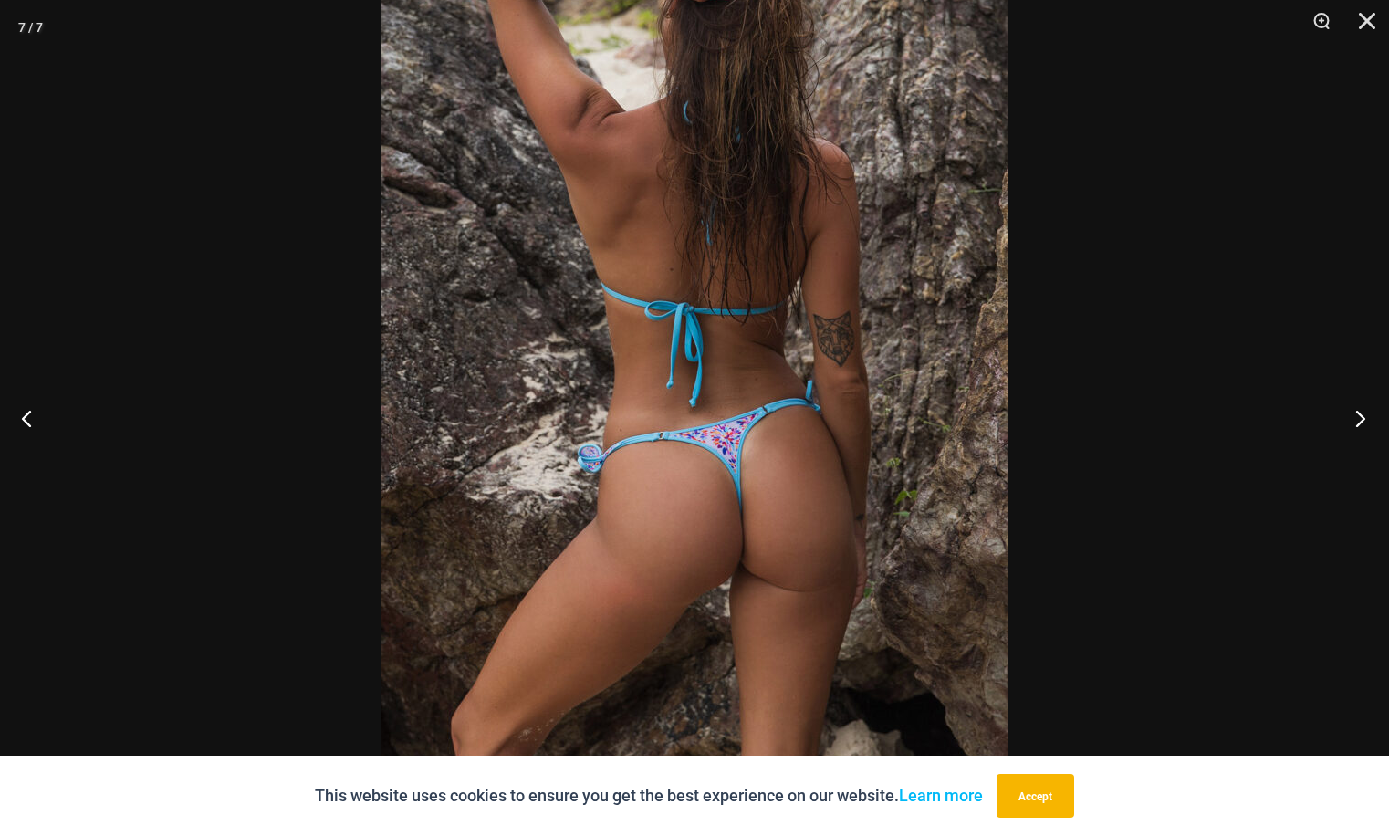
click at [1358, 418] on button "Next" at bounding box center [1354, 417] width 68 height 91
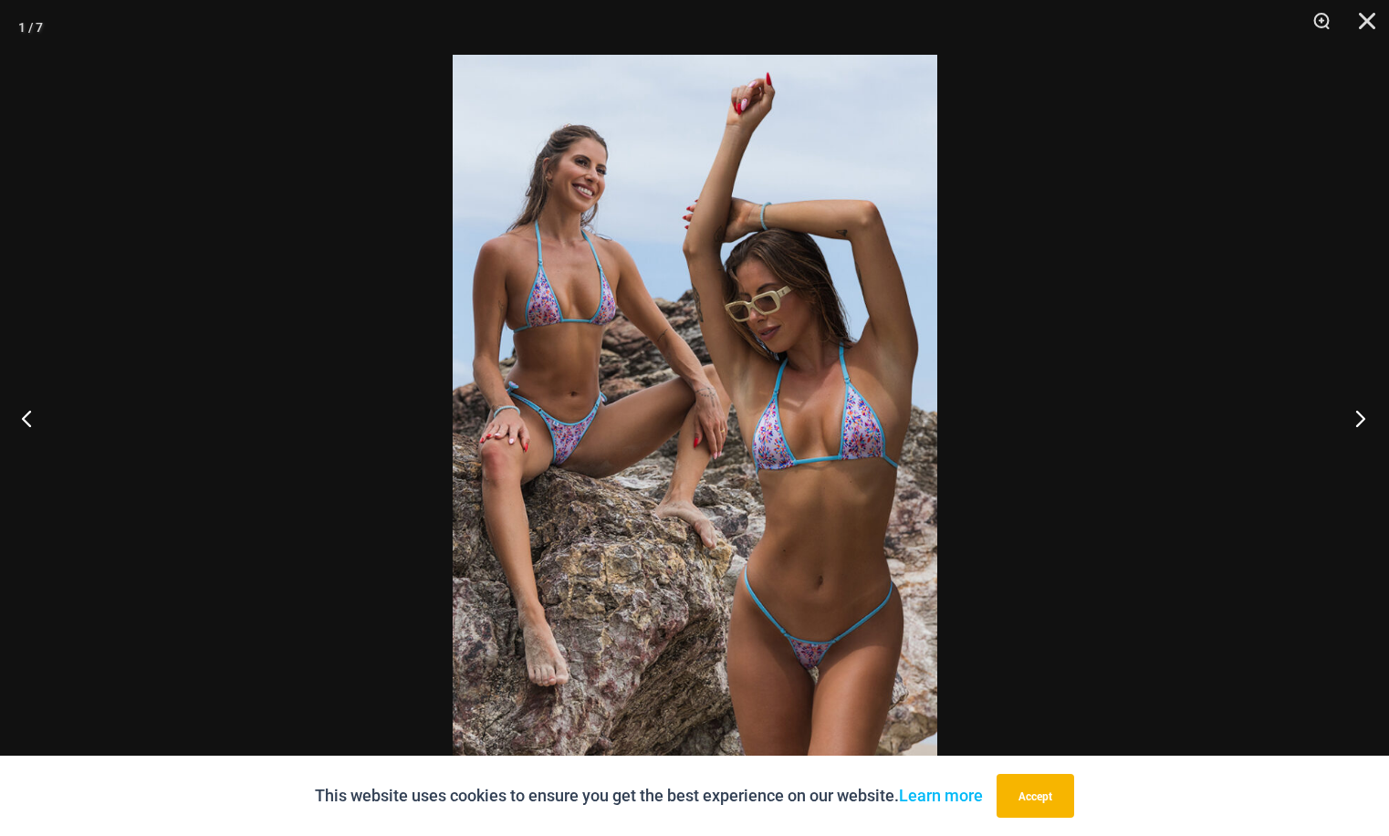
click at [1358, 418] on button "Next" at bounding box center [1354, 417] width 68 height 91
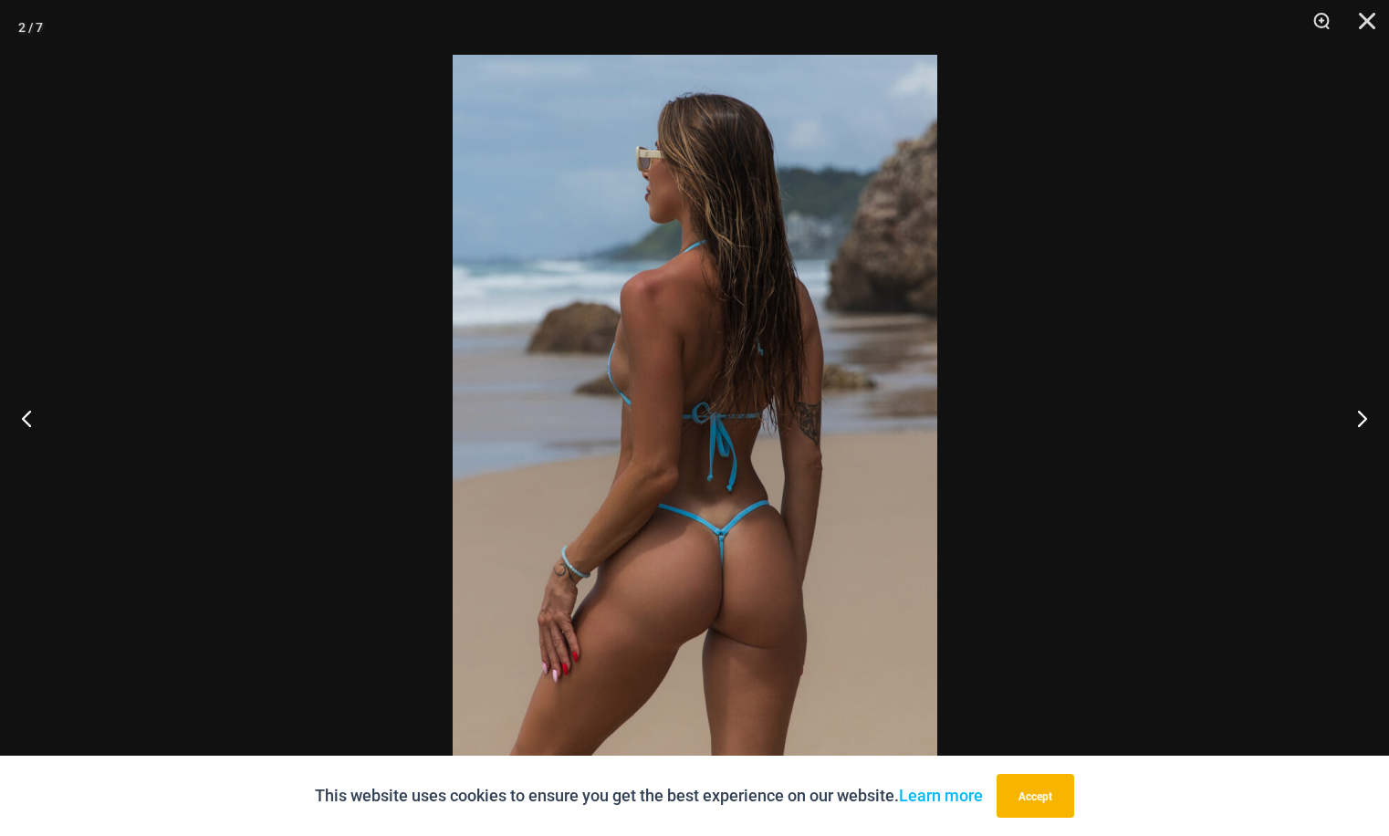
click at [804, 413] on img at bounding box center [695, 418] width 484 height 726
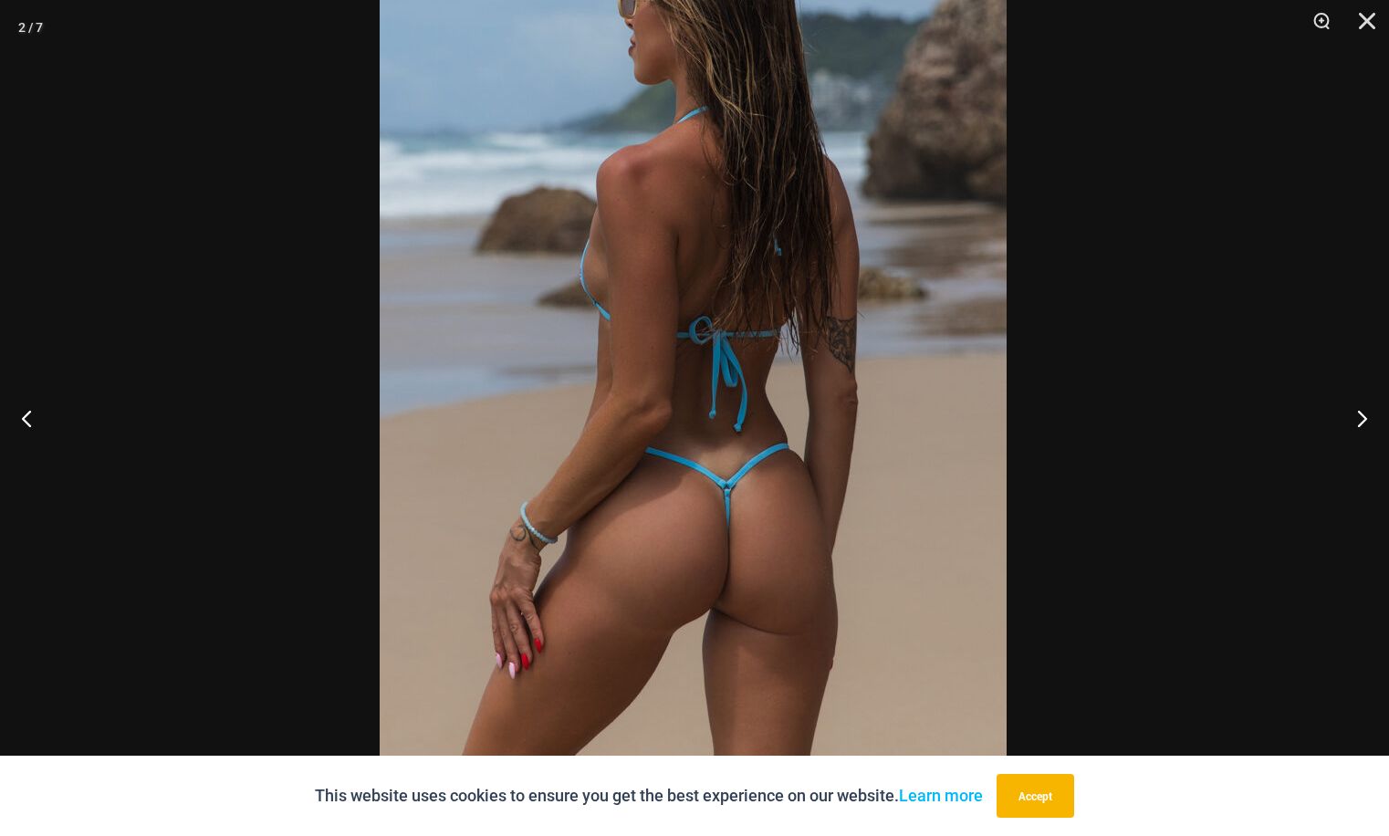
click at [881, 493] on img at bounding box center [693, 337] width 627 height 940
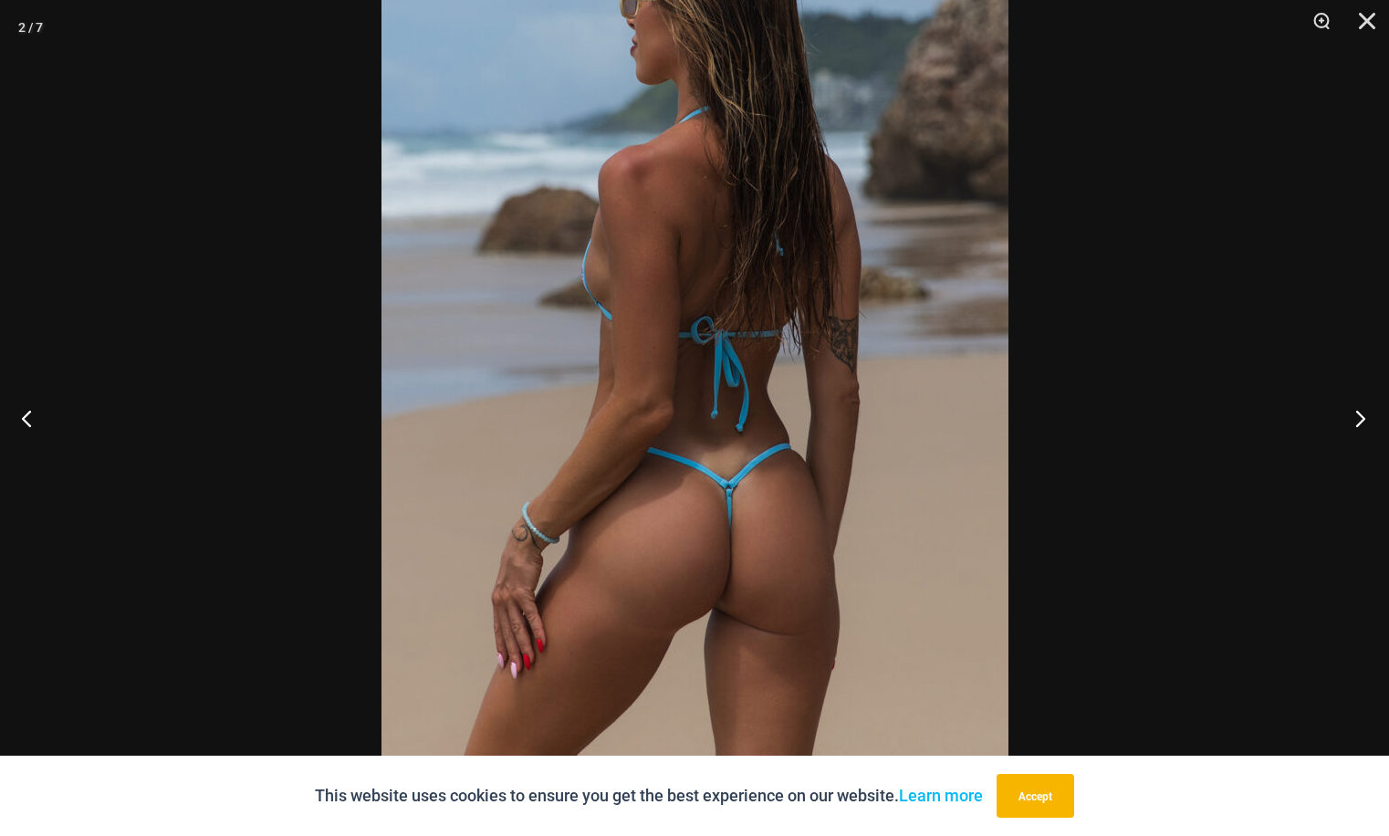
click at [1359, 421] on button "Next" at bounding box center [1354, 417] width 68 height 91
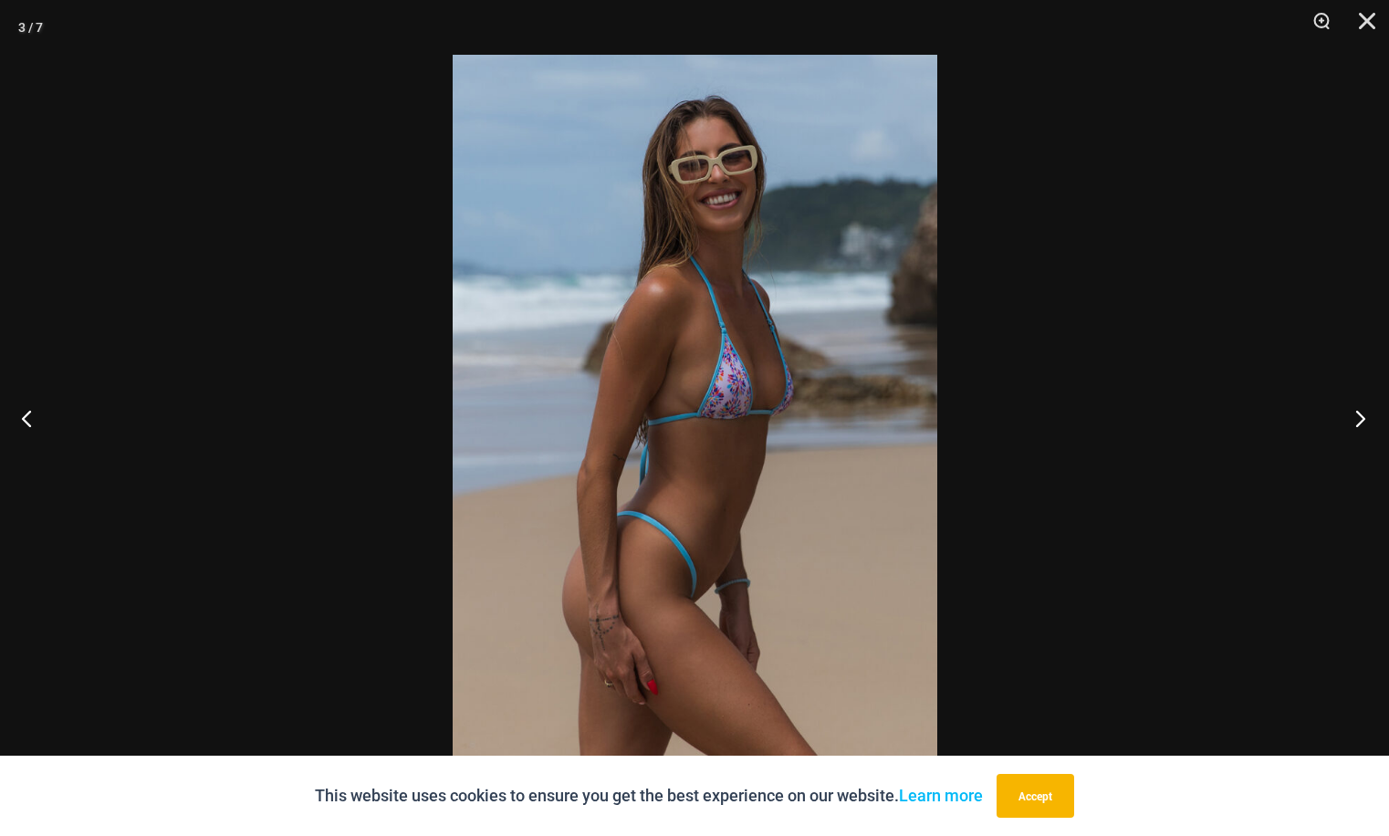
click at [1359, 421] on button "Next" at bounding box center [1354, 417] width 68 height 91
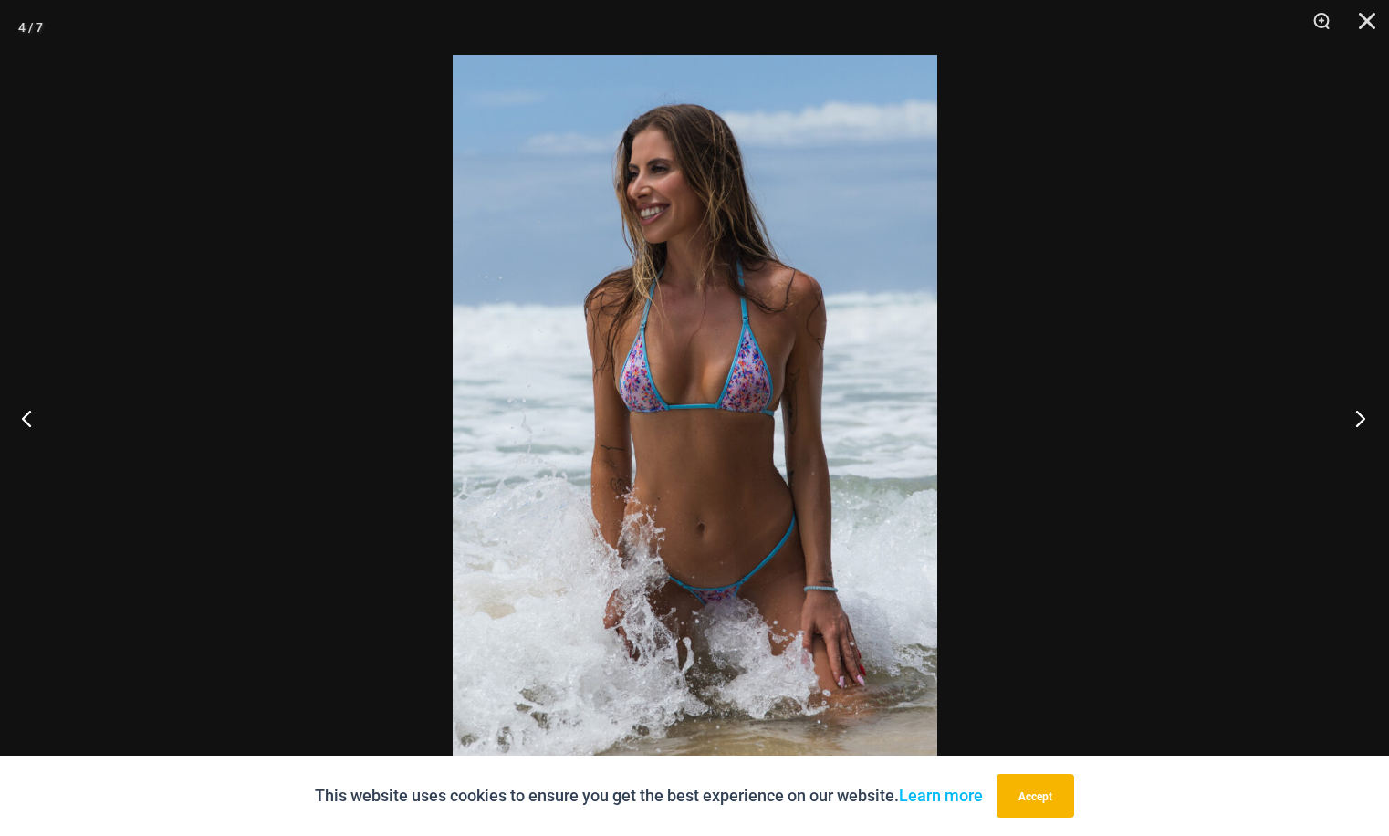
click at [1359, 421] on button "Next" at bounding box center [1354, 417] width 68 height 91
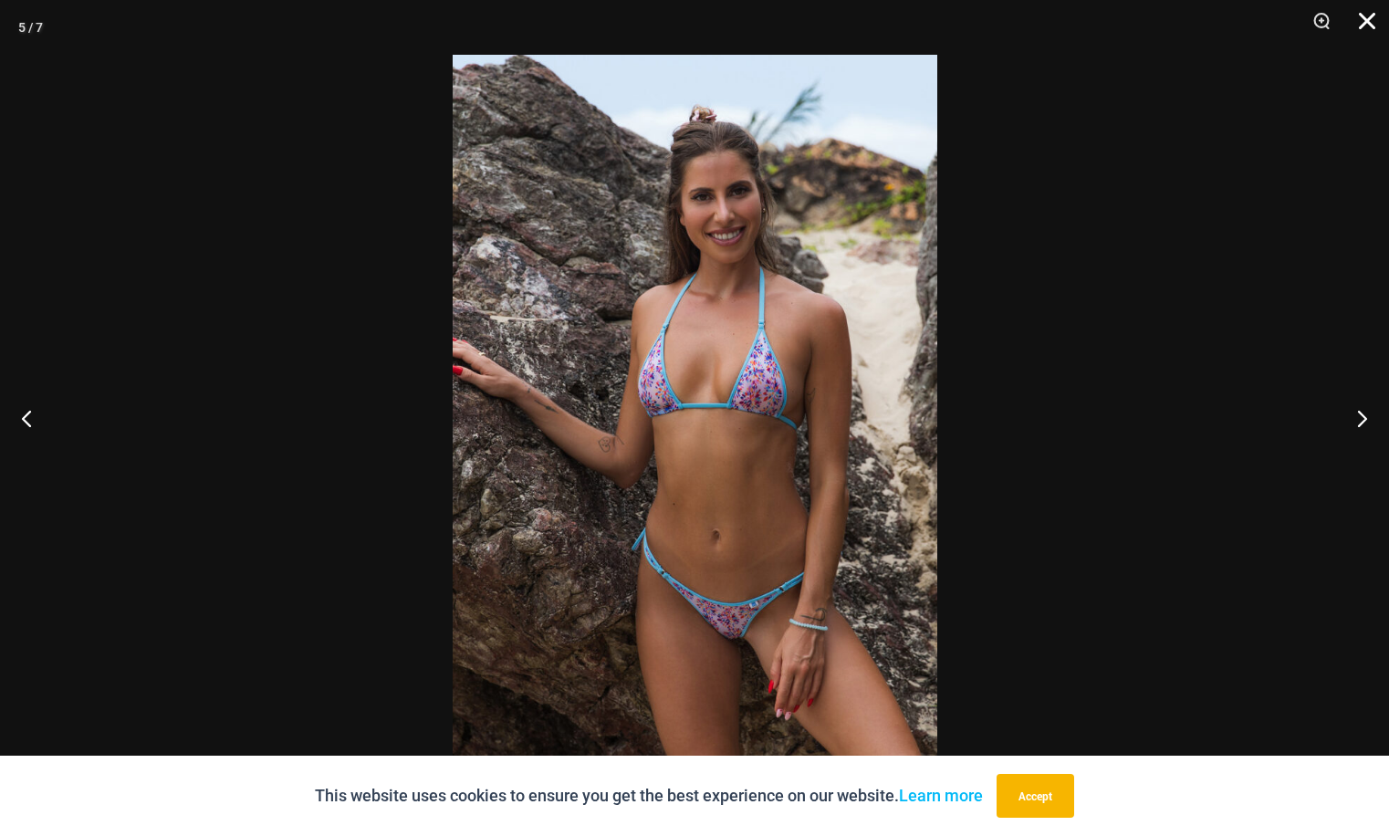
click at [1361, 17] on button "Close" at bounding box center [1361, 27] width 46 height 55
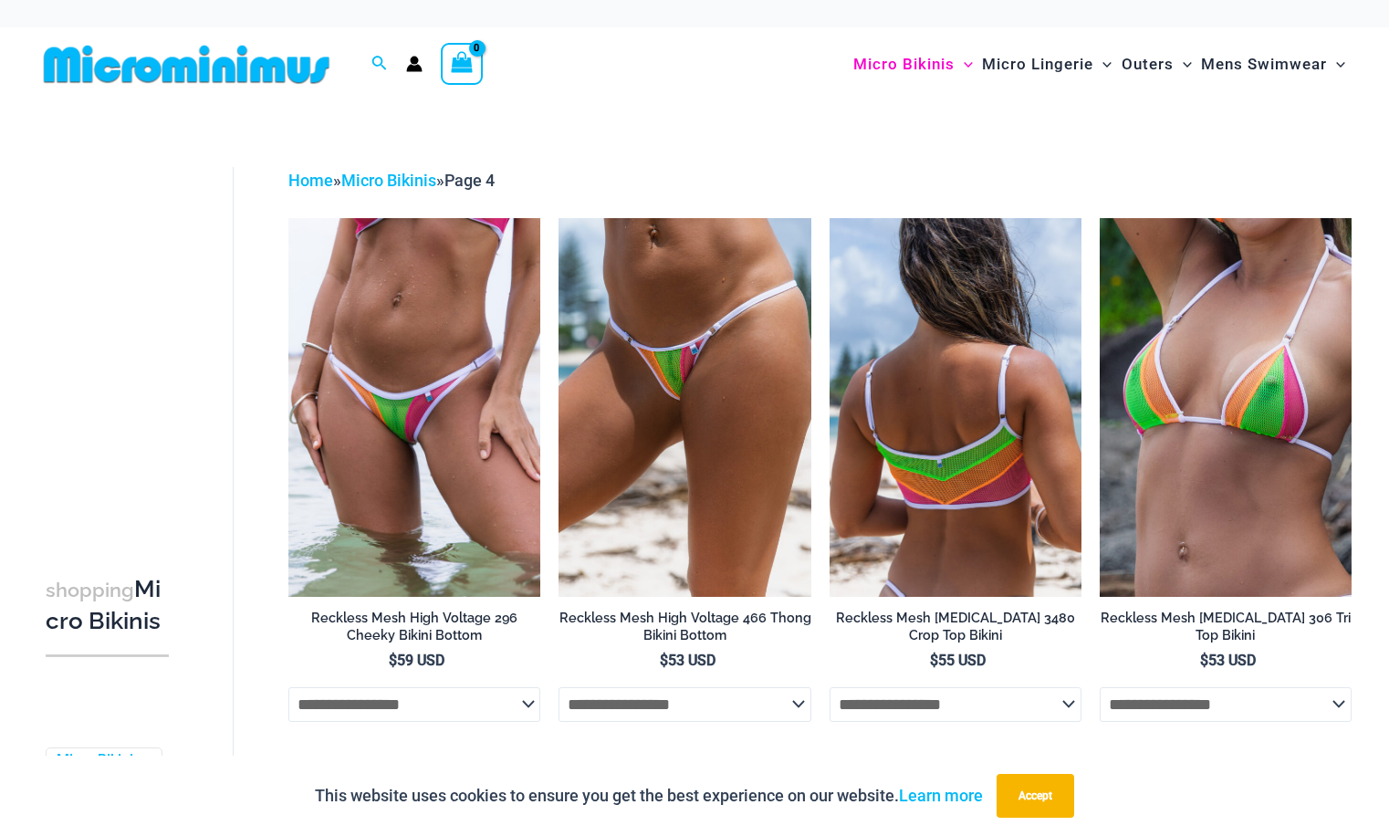
click at [983, 319] on img at bounding box center [955, 407] width 252 height 378
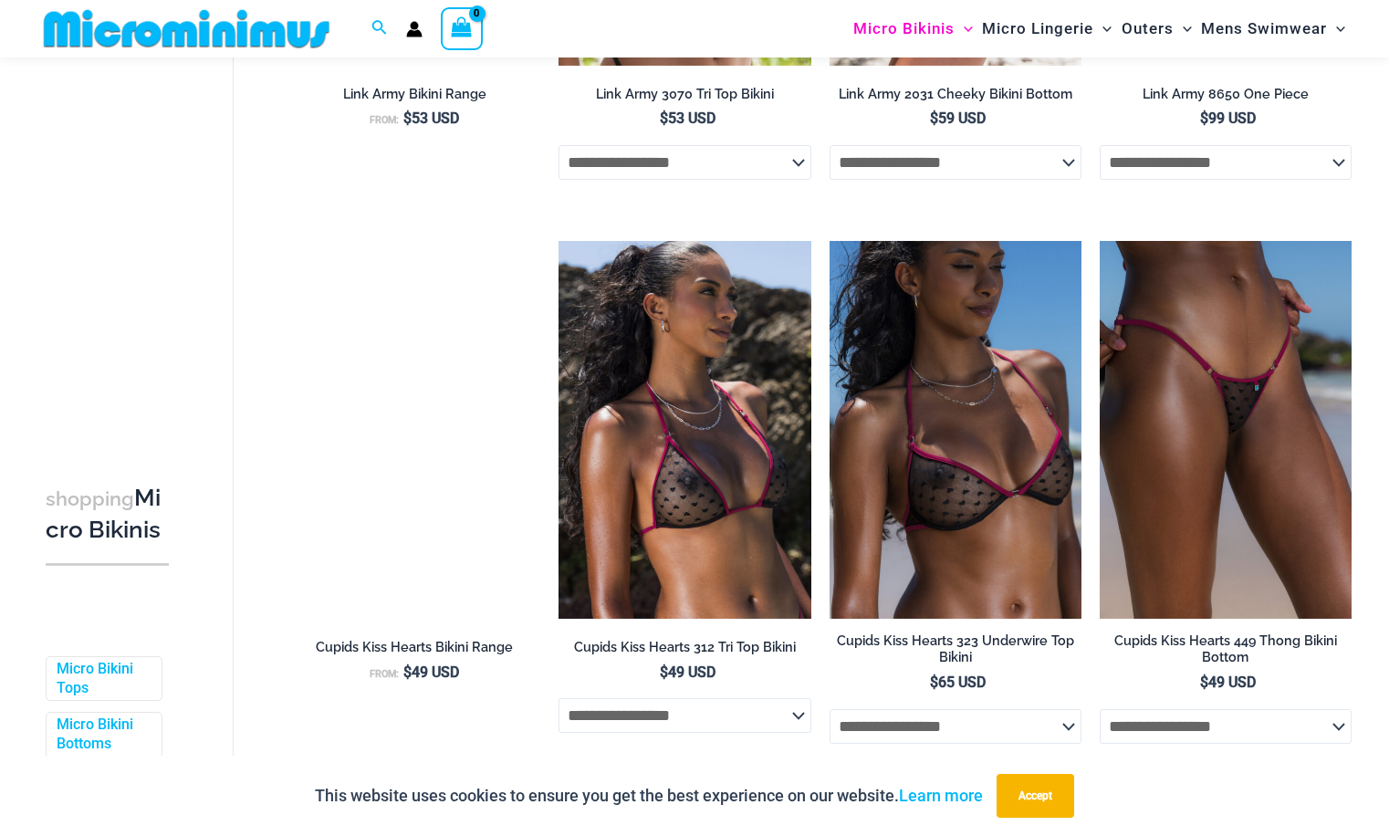
scroll to position [2273, 0]
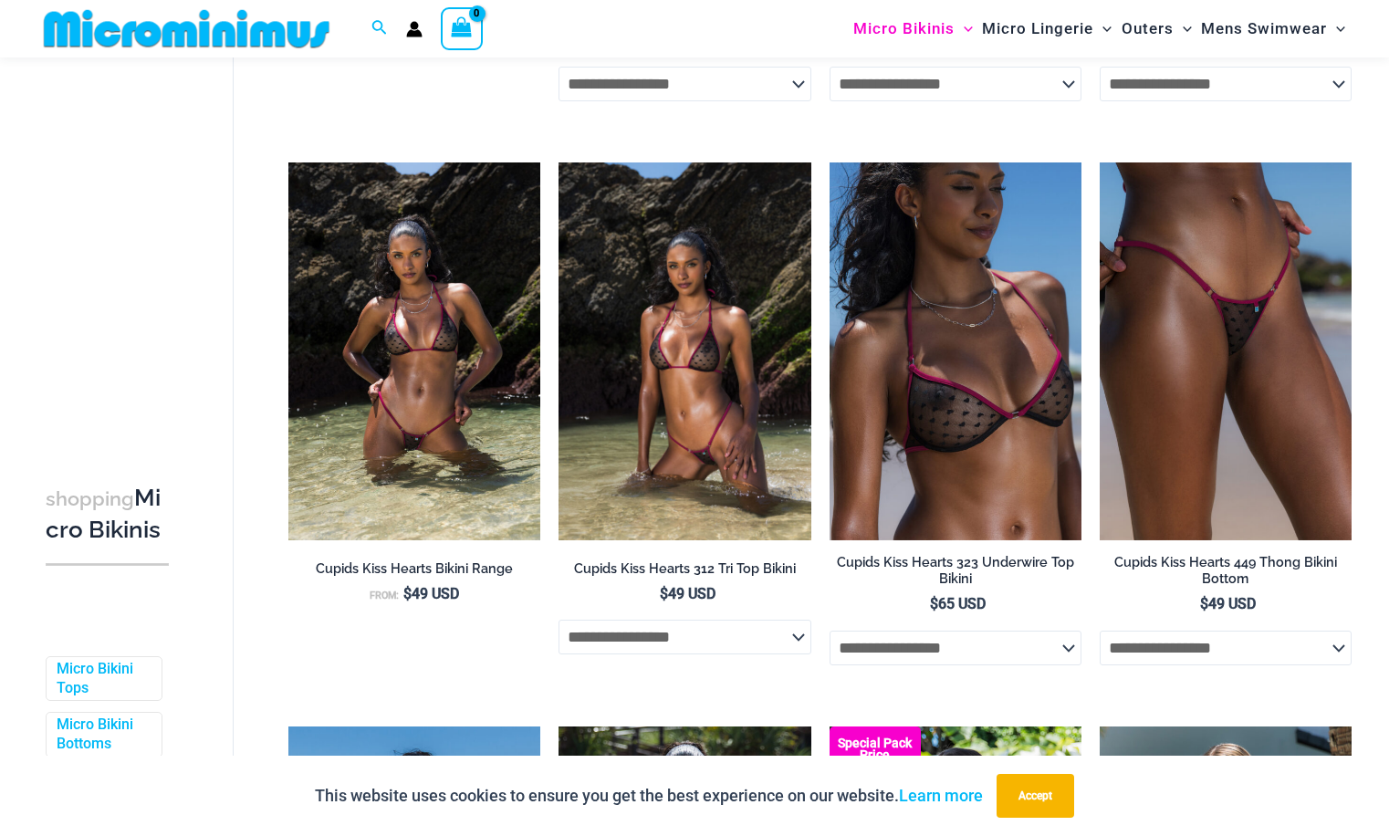
click at [745, 292] on img at bounding box center [684, 351] width 252 height 378
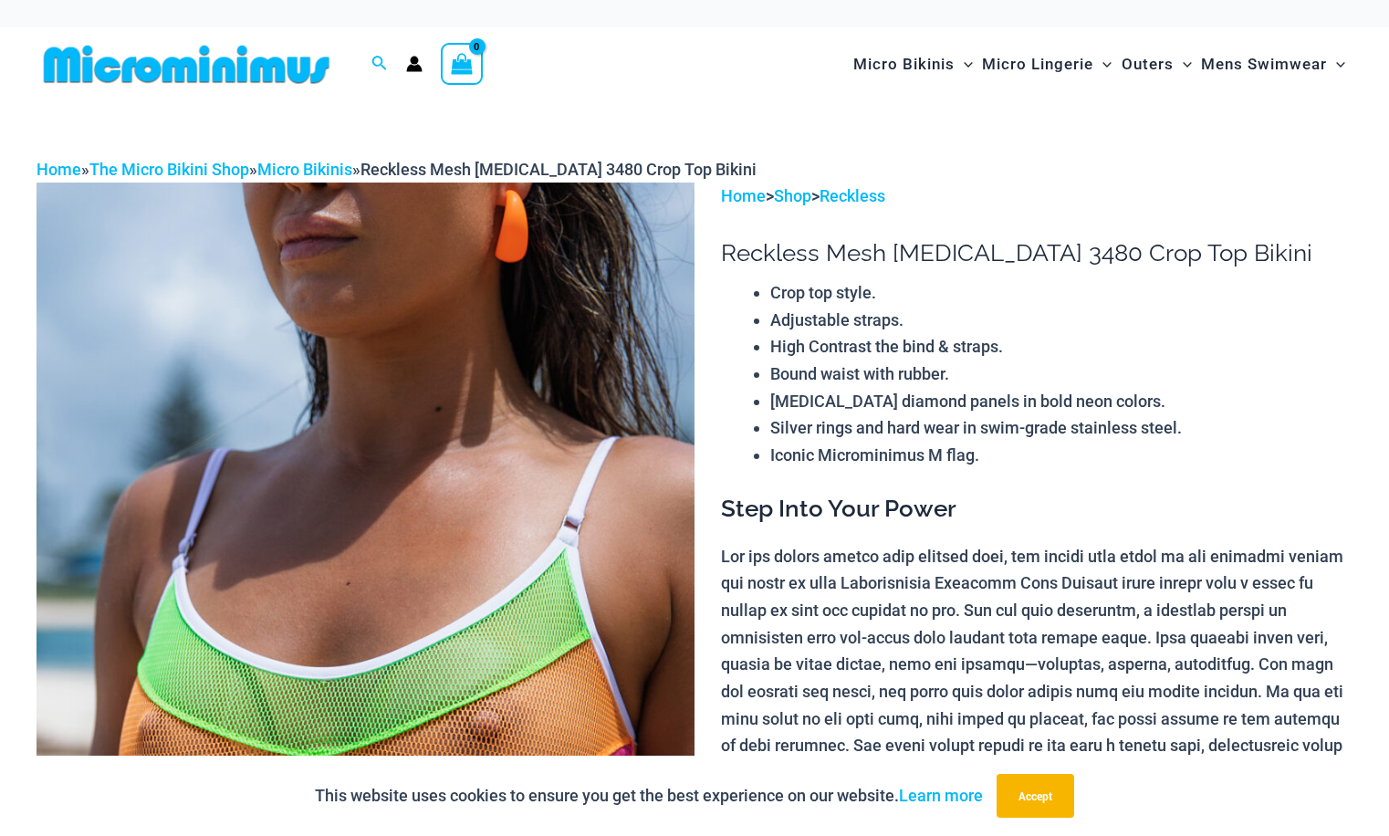
click at [356, 449] on img at bounding box center [365, 675] width 658 height 987
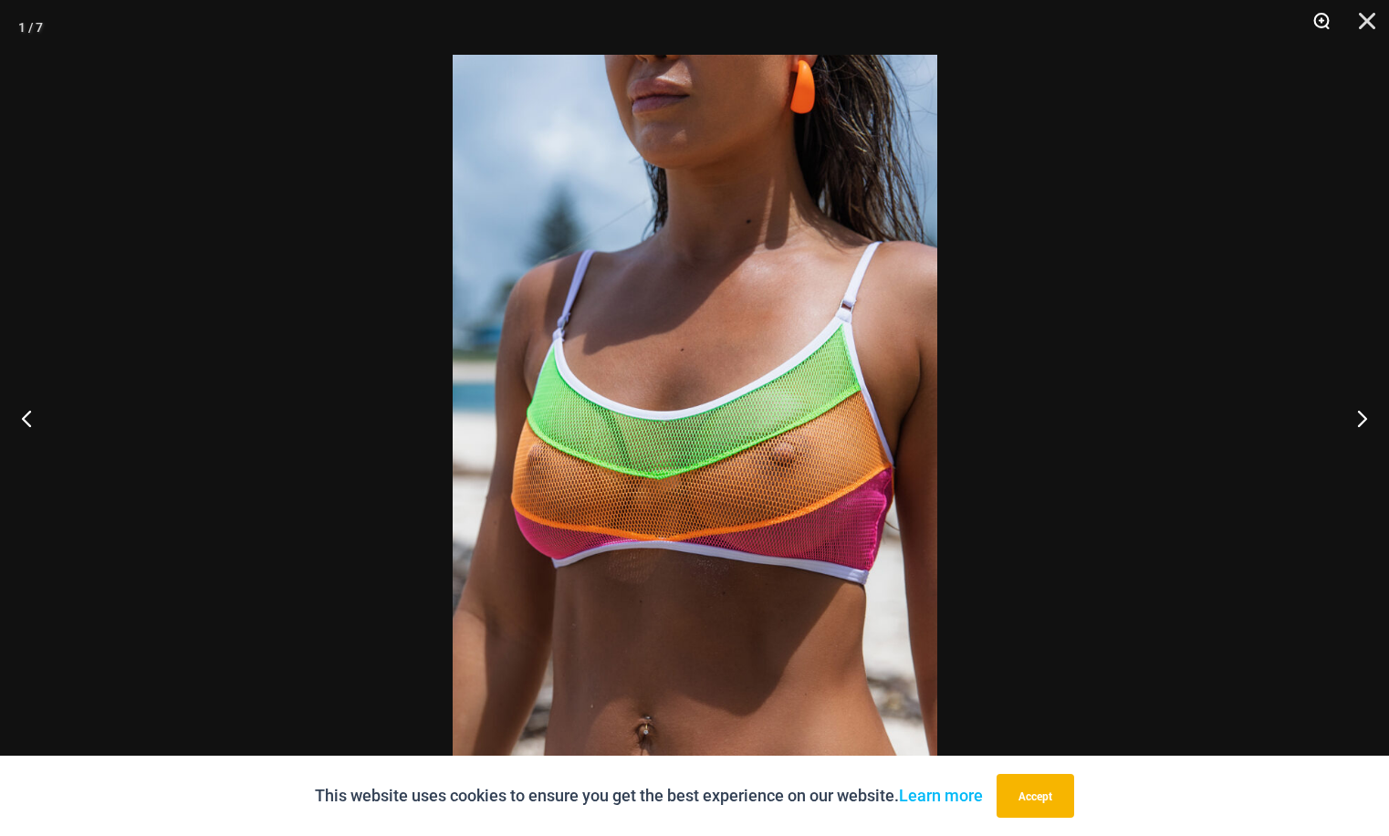
click at [1320, 26] on button "Zoom" at bounding box center [1315, 27] width 46 height 55
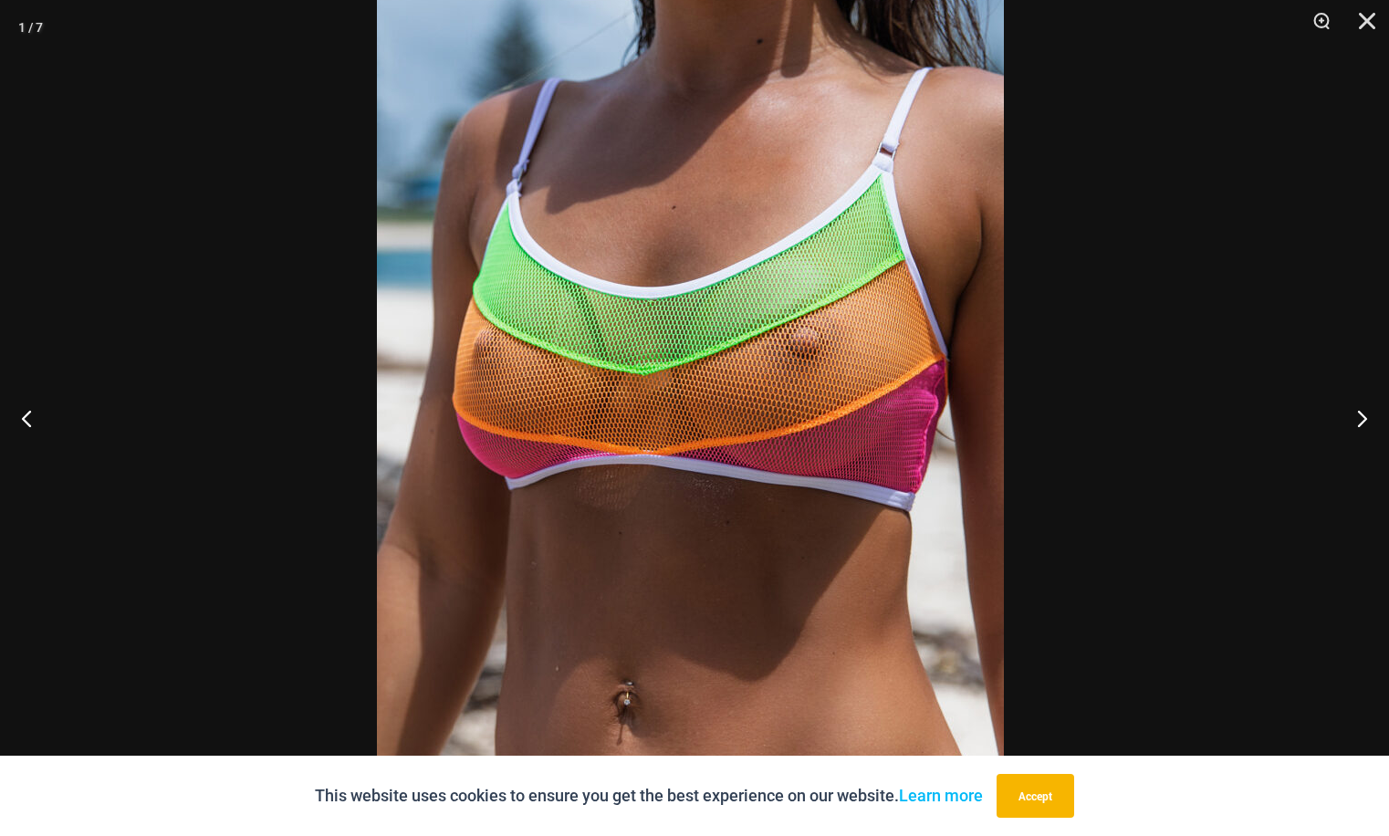
click at [858, 140] on img at bounding box center [690, 296] width 627 height 940
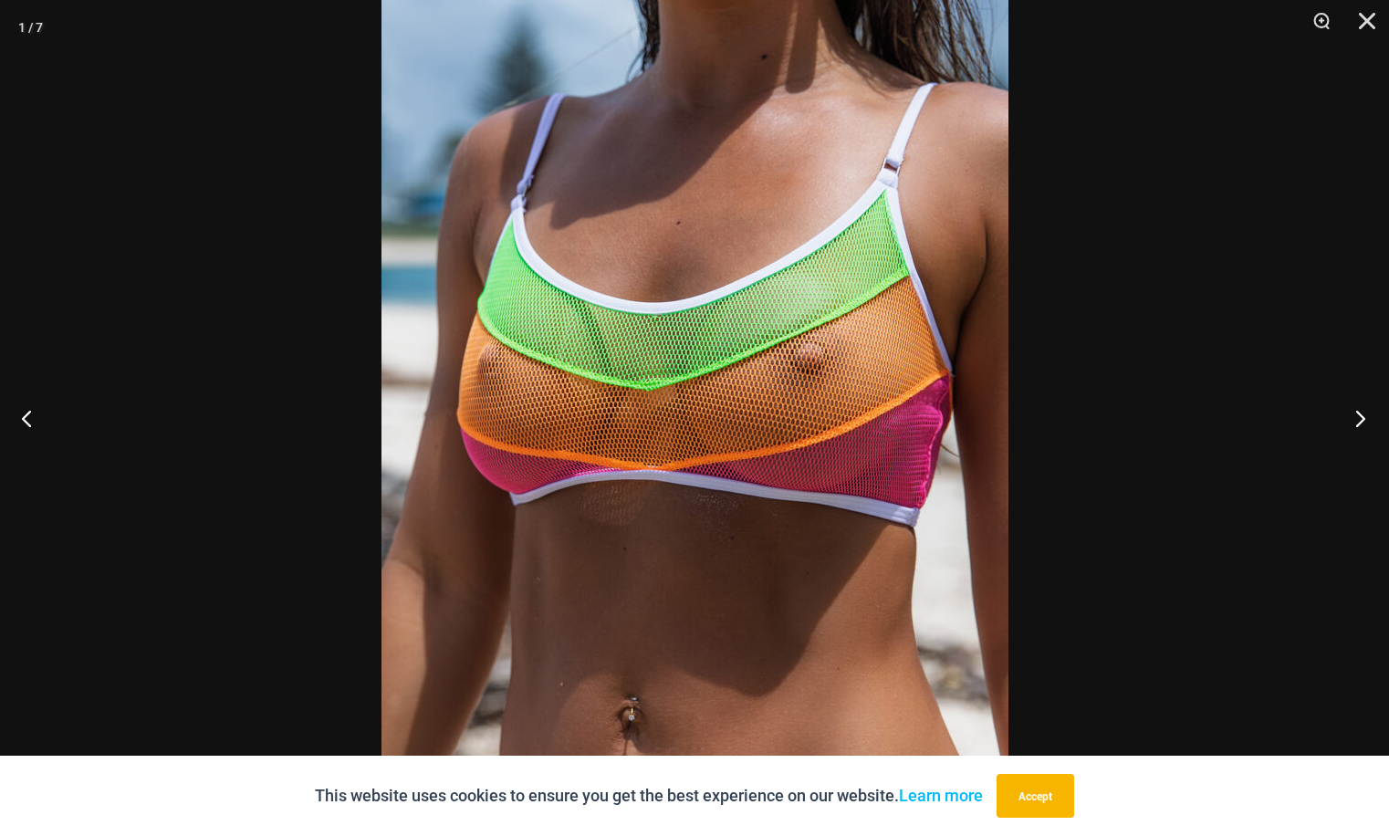
click at [1363, 424] on button "Next" at bounding box center [1354, 417] width 68 height 91
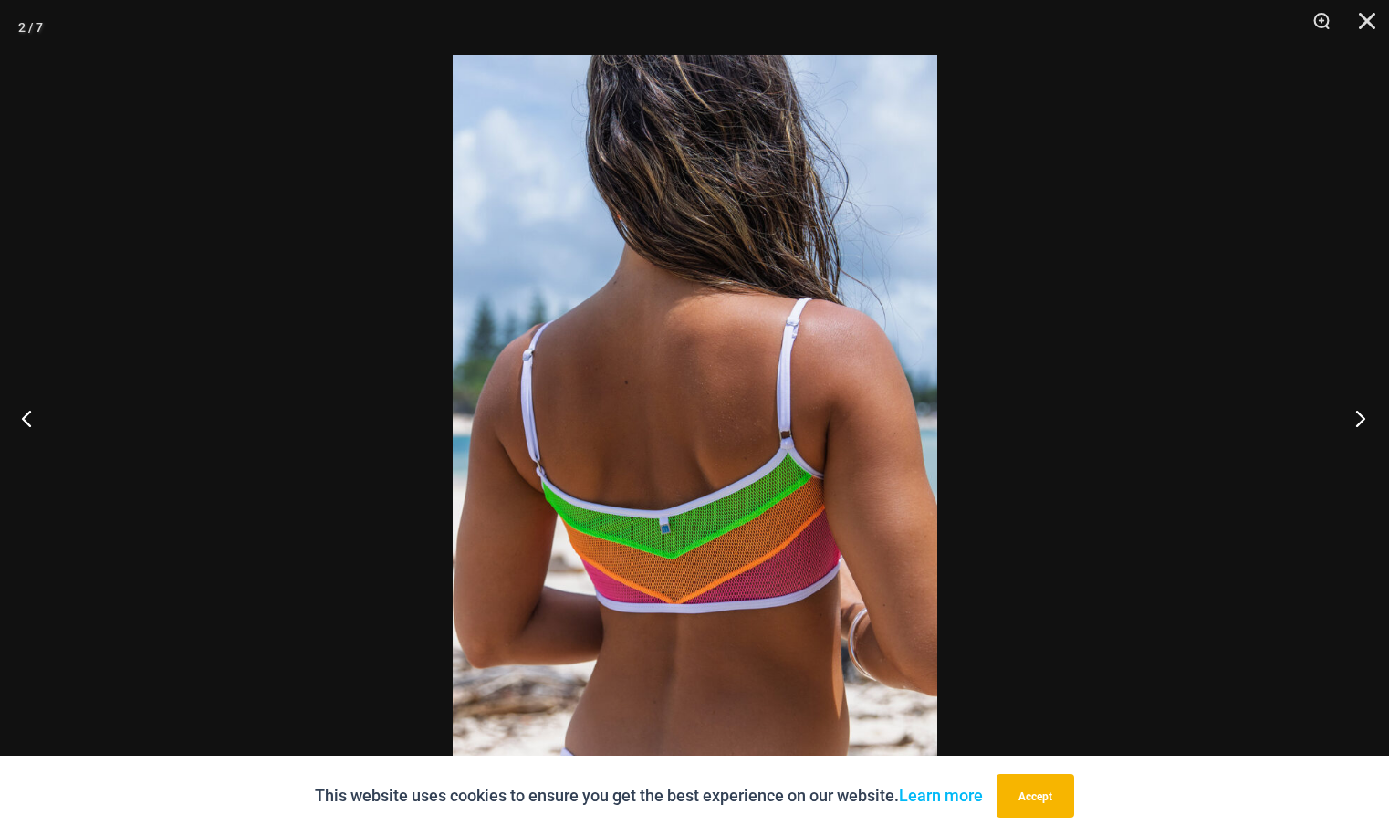
click at [1363, 424] on button "Next" at bounding box center [1354, 417] width 68 height 91
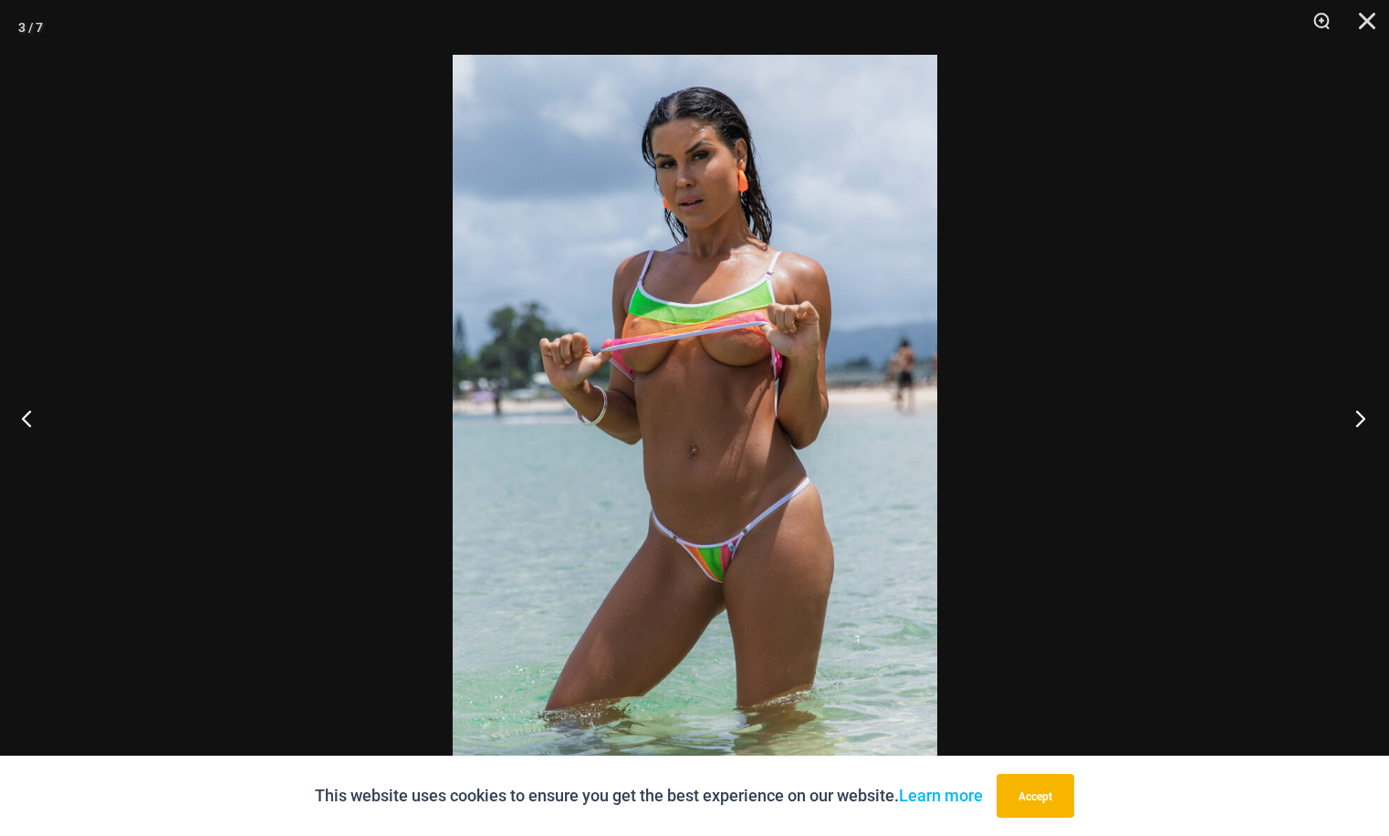
click at [1363, 422] on button "Next" at bounding box center [1354, 417] width 68 height 91
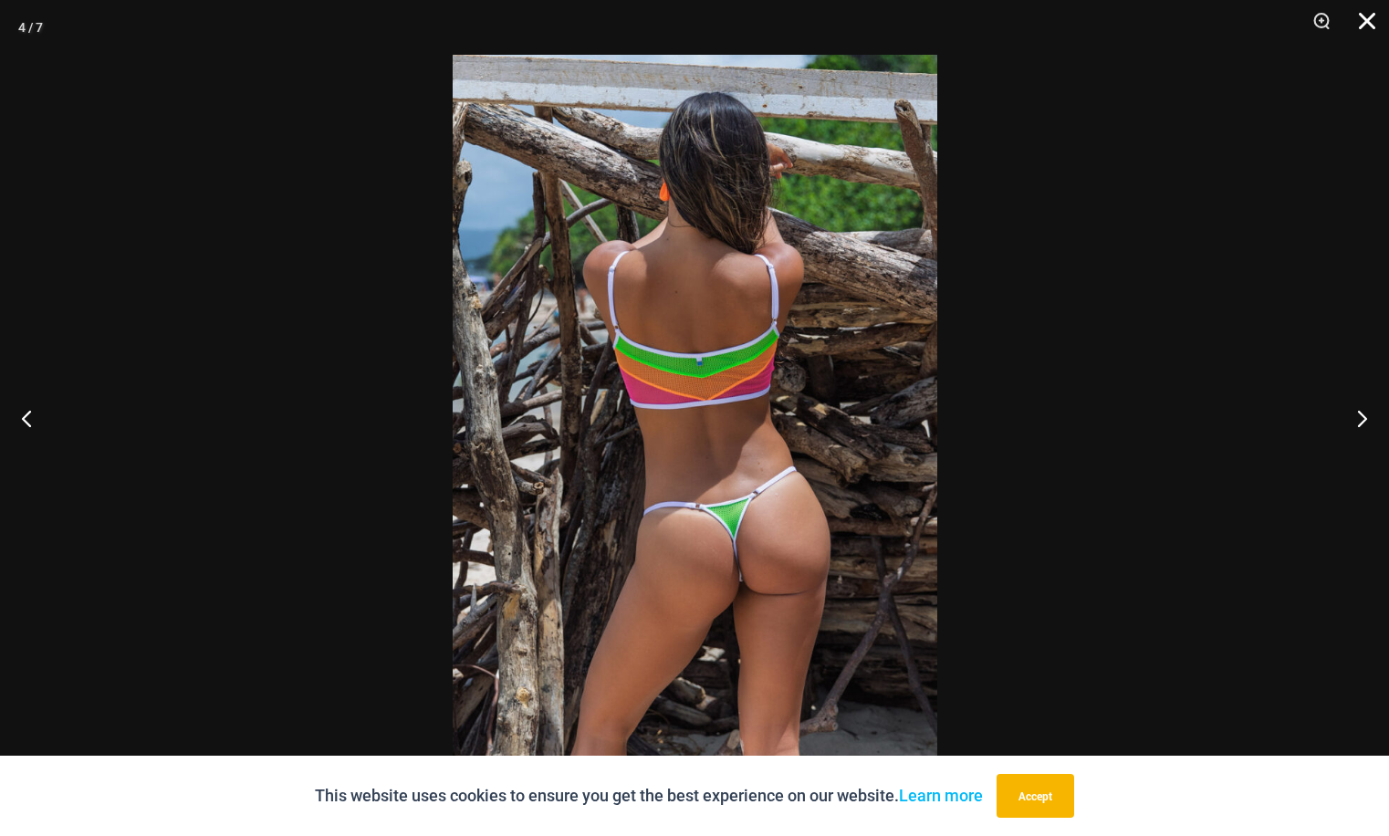
click at [1366, 17] on button "Close" at bounding box center [1361, 27] width 46 height 55
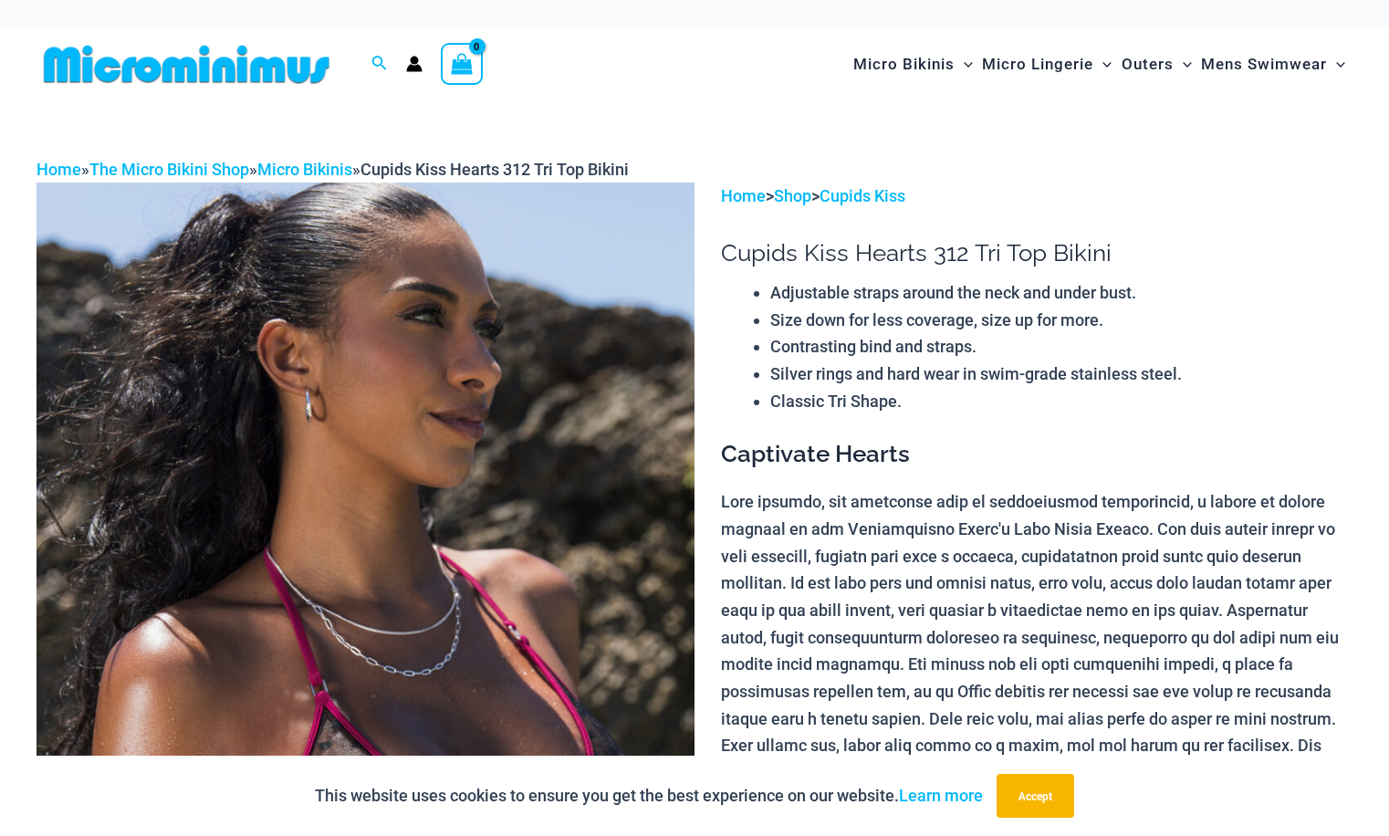
click at [343, 401] on img at bounding box center [365, 675] width 658 height 987
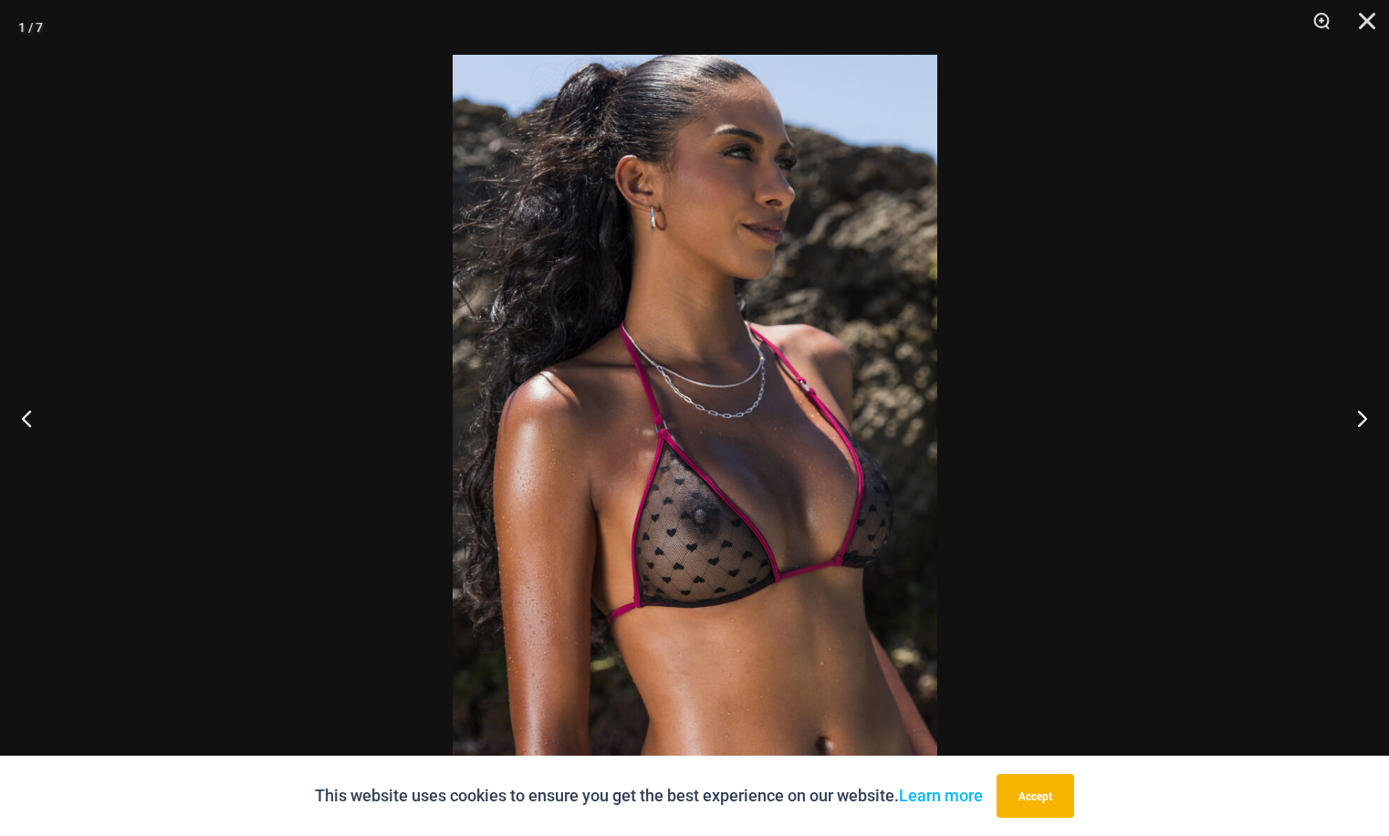
click at [713, 360] on img at bounding box center [695, 418] width 484 height 726
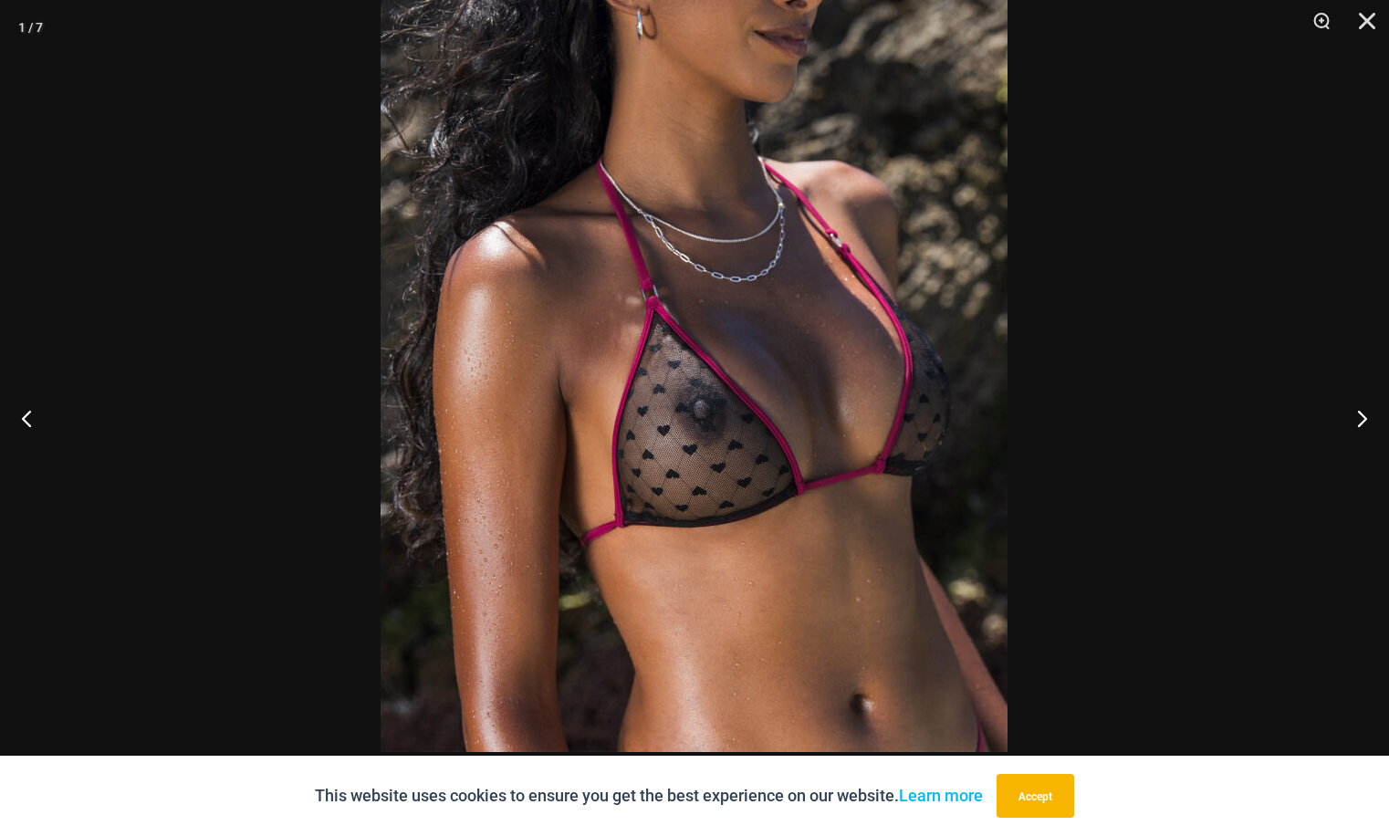
click at [881, 78] on img at bounding box center [693, 282] width 627 height 940
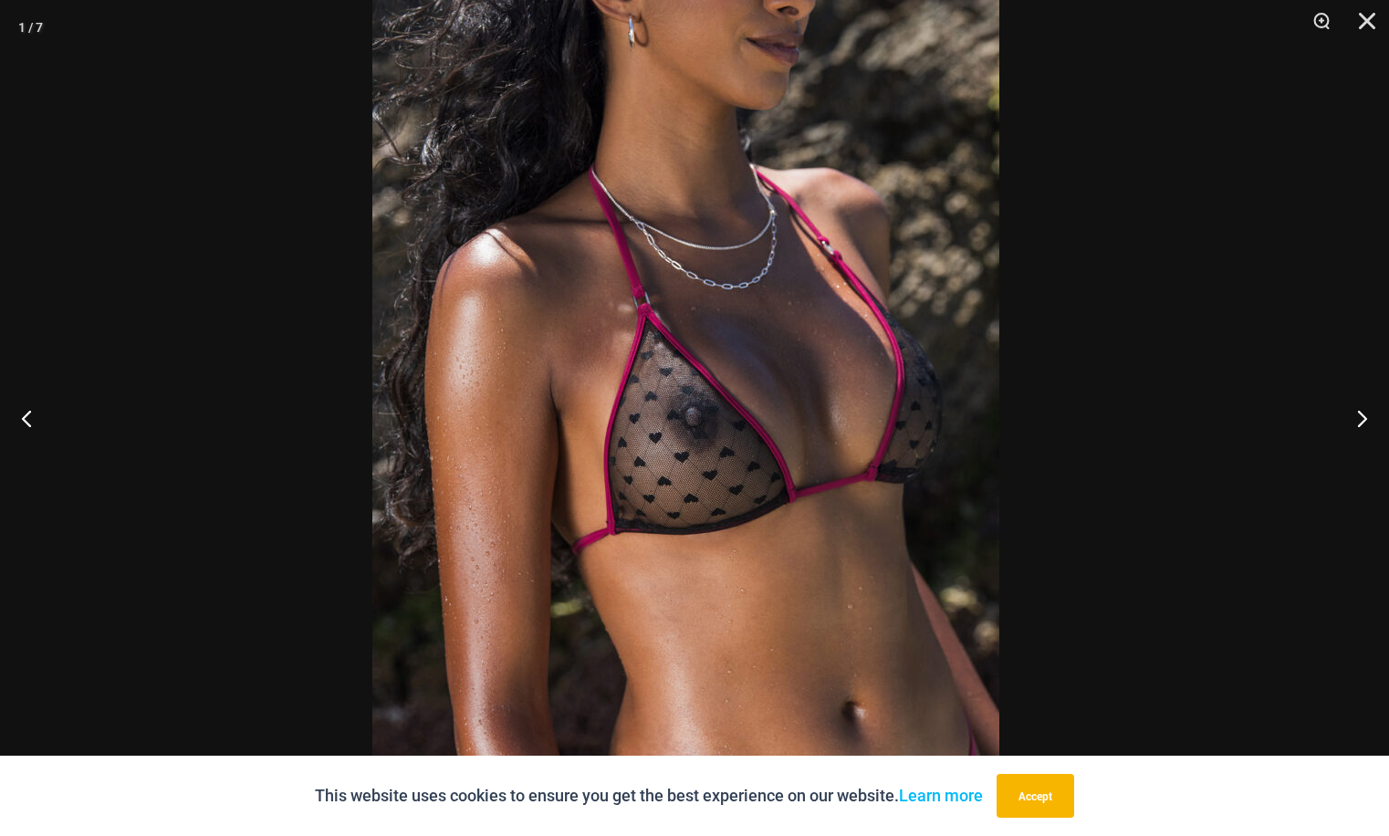
click at [878, 547] on img at bounding box center [685, 289] width 627 height 940
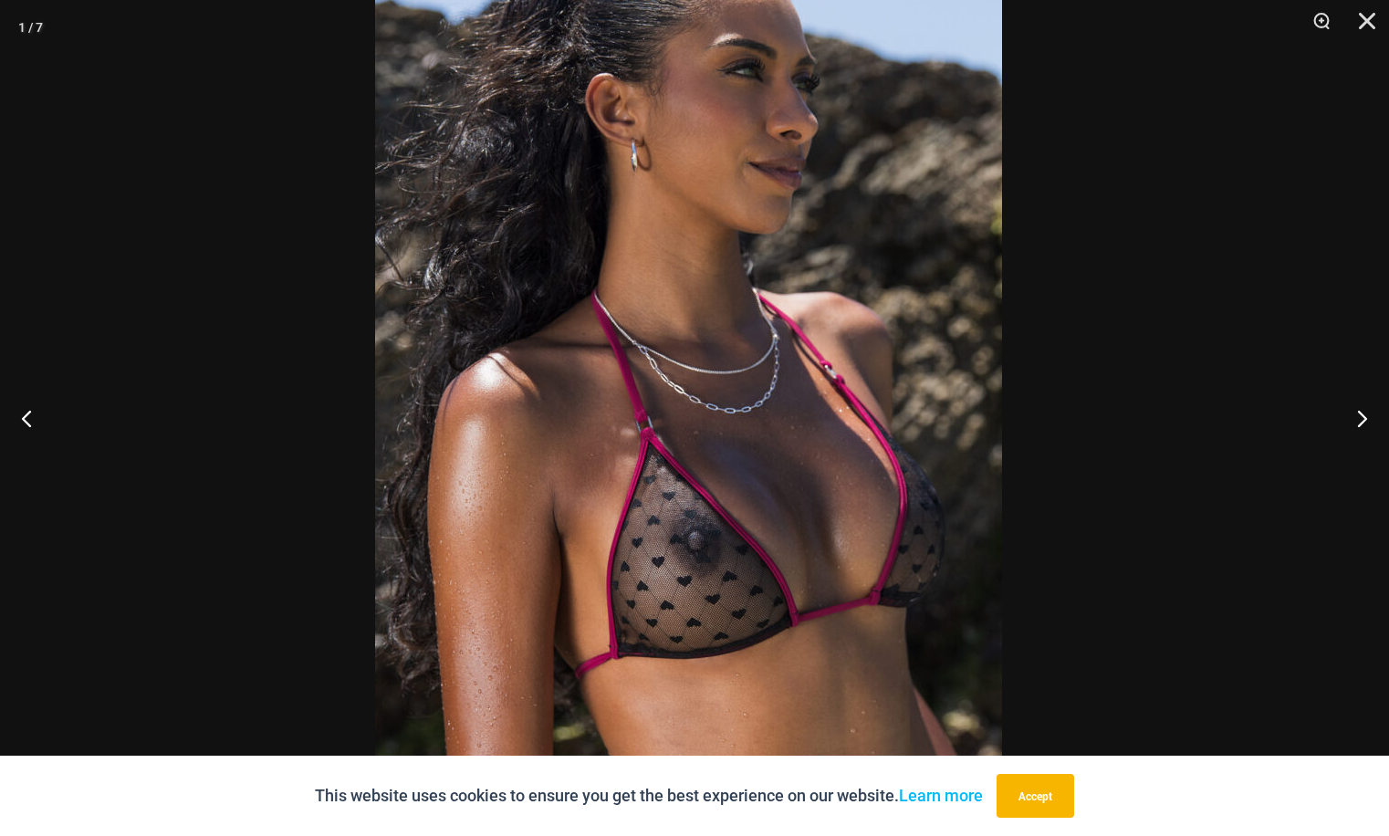
click at [911, 270] on img at bounding box center [688, 413] width 627 height 940
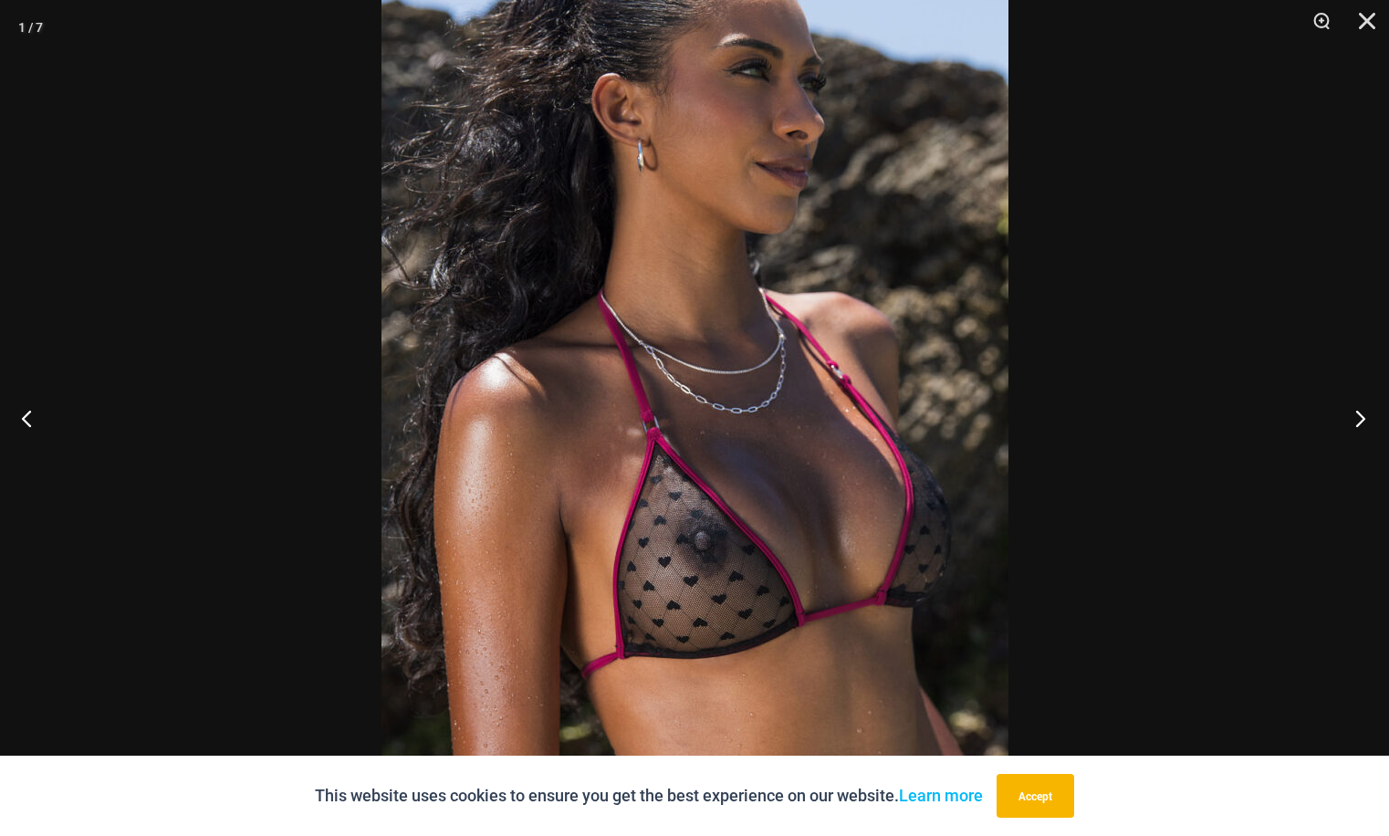
click at [1362, 422] on button "Next" at bounding box center [1354, 417] width 68 height 91
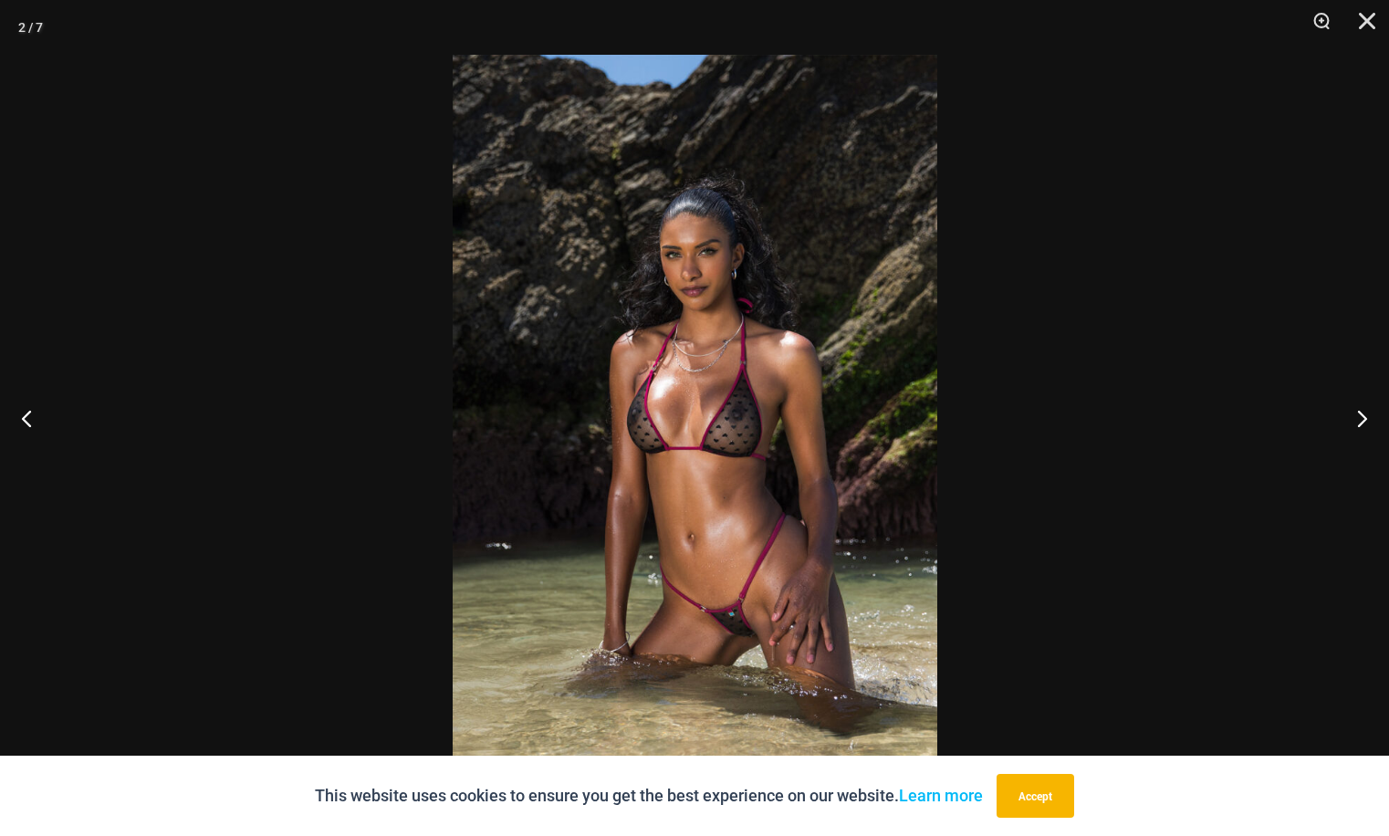
click at [816, 228] on img at bounding box center [695, 418] width 484 height 726
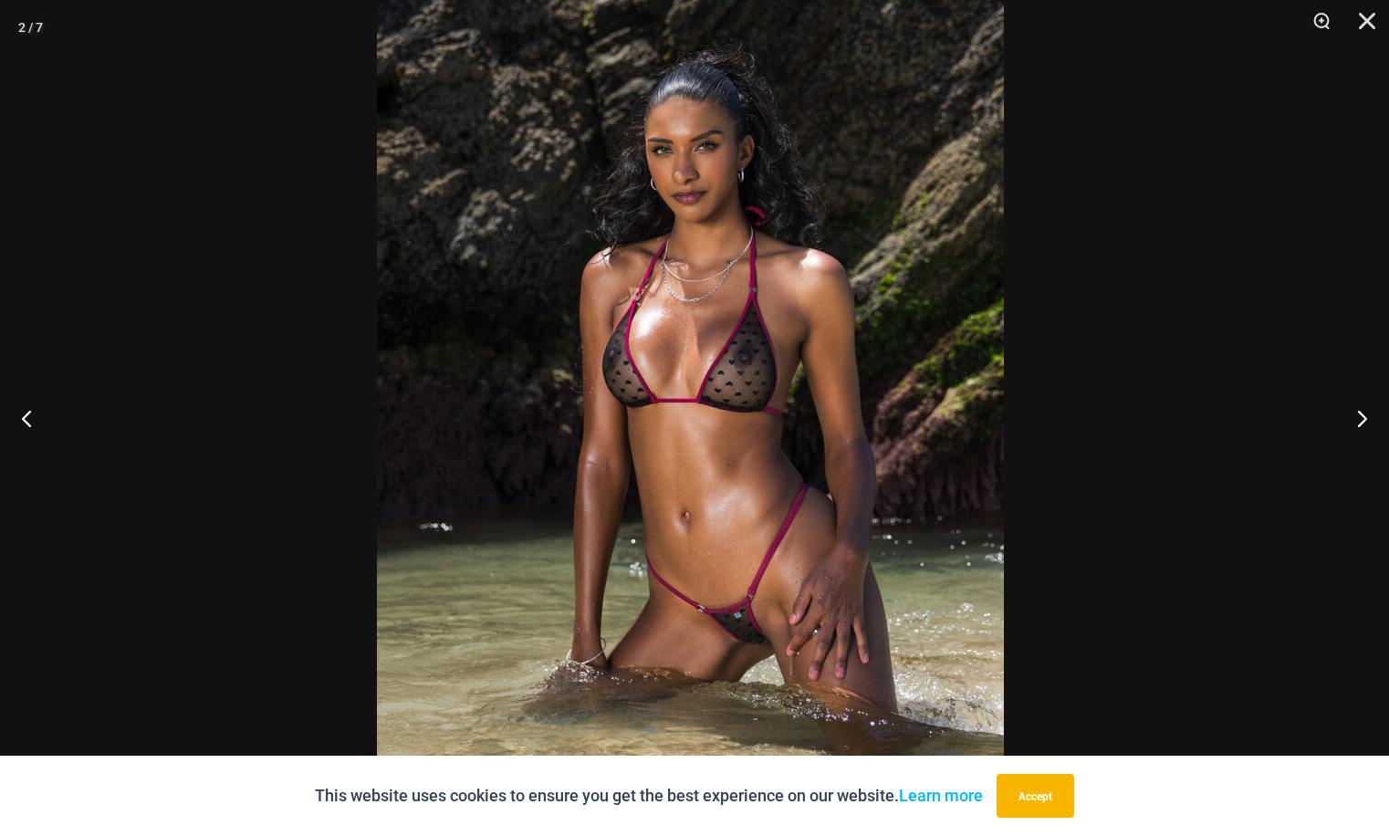
click at [881, 255] on img at bounding box center [690, 361] width 627 height 940
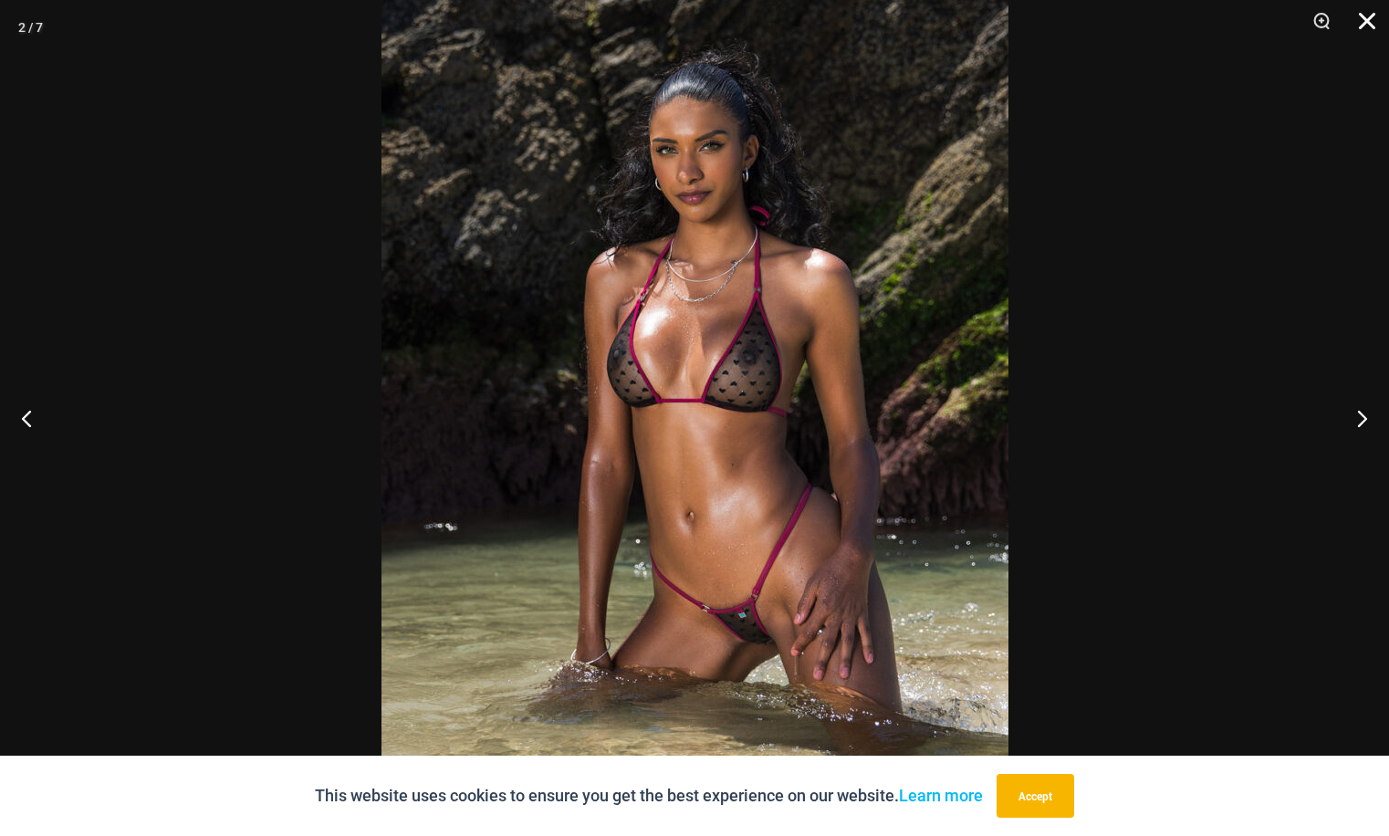
click at [1361, 15] on button "Close" at bounding box center [1361, 27] width 46 height 55
